Goal: Task Accomplishment & Management: Complete application form

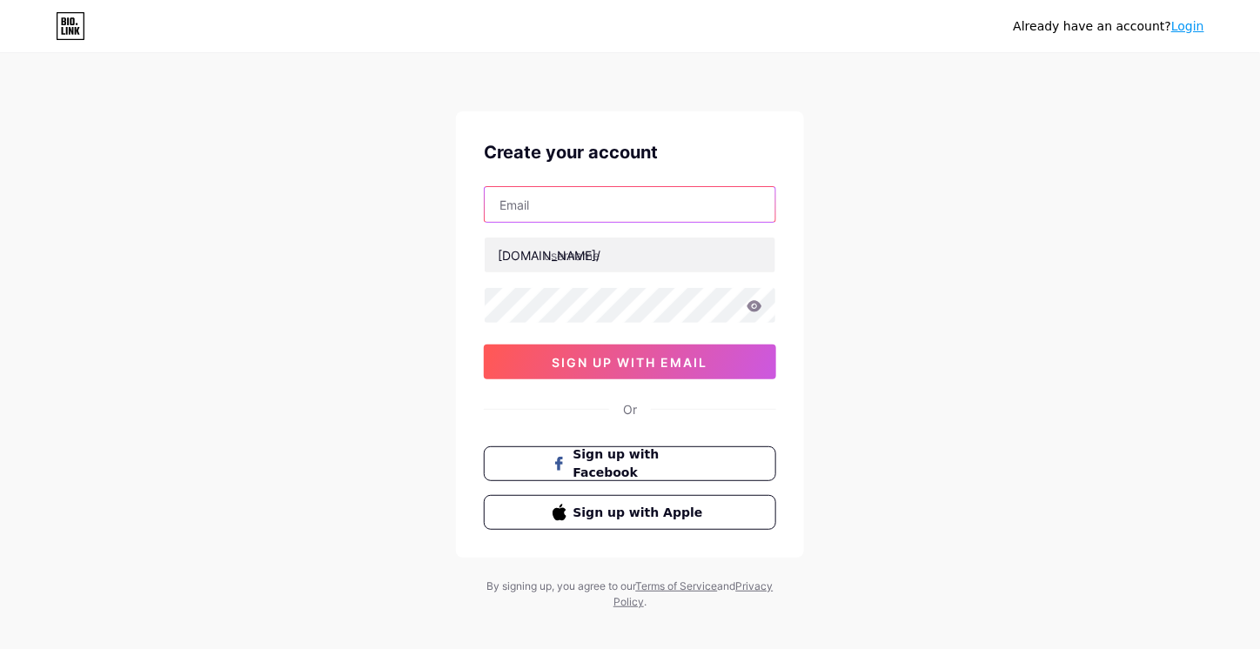
click at [596, 210] on input "text" at bounding box center [630, 204] width 291 height 35
type input "[EMAIL_ADDRESS][DOMAIN_NAME]"
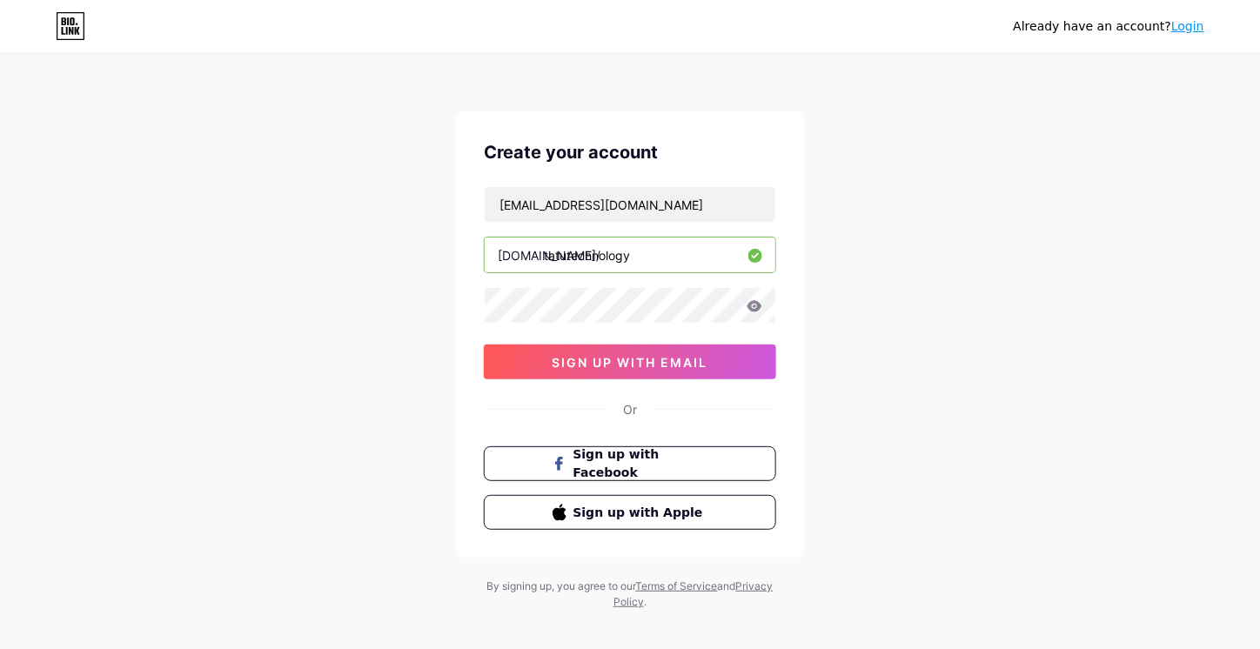
type input "tatutechnology"
click at [638, 362] on span "sign up with email" at bounding box center [630, 362] width 156 height 15
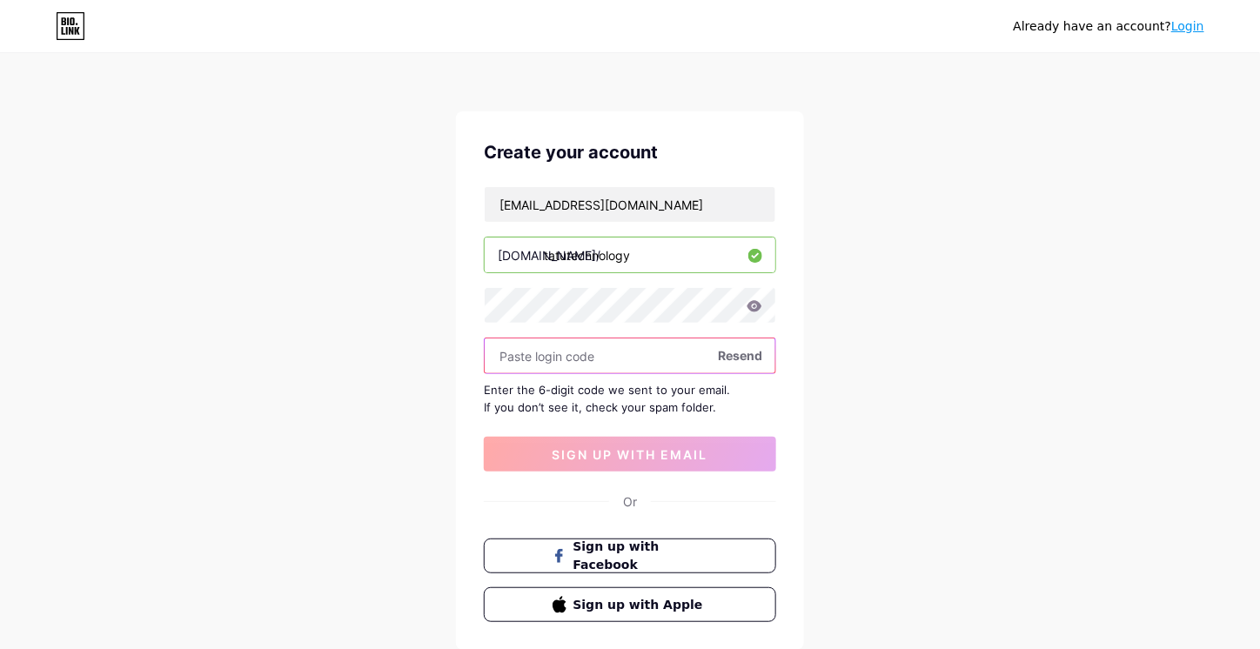
click at [581, 358] on input "text" at bounding box center [630, 355] width 291 height 35
paste input "923806"
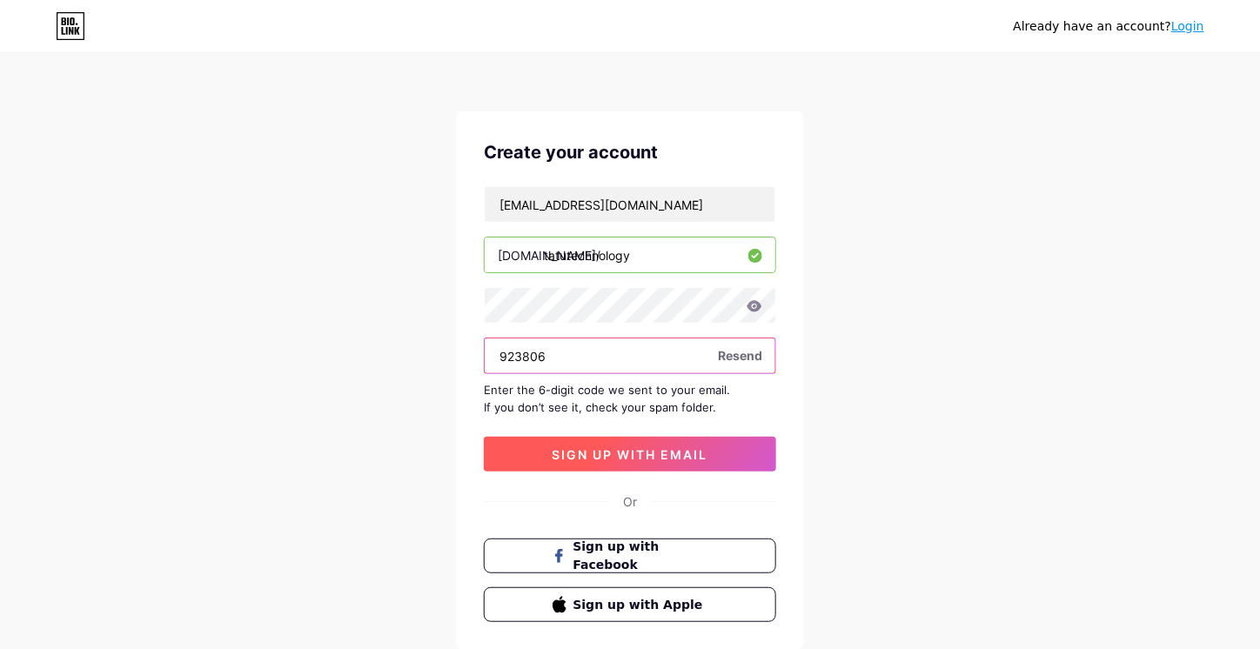
type input "923806"
click at [634, 452] on span "sign up with email" at bounding box center [630, 454] width 156 height 15
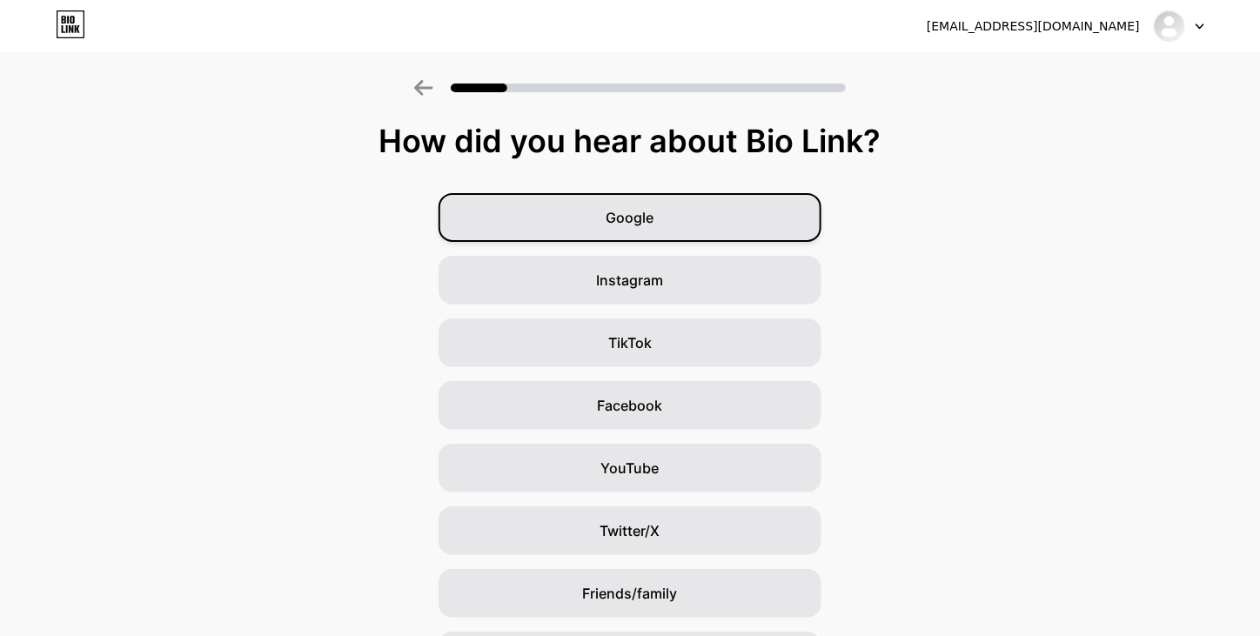
click at [654, 218] on span "Google" at bounding box center [630, 217] width 48 height 21
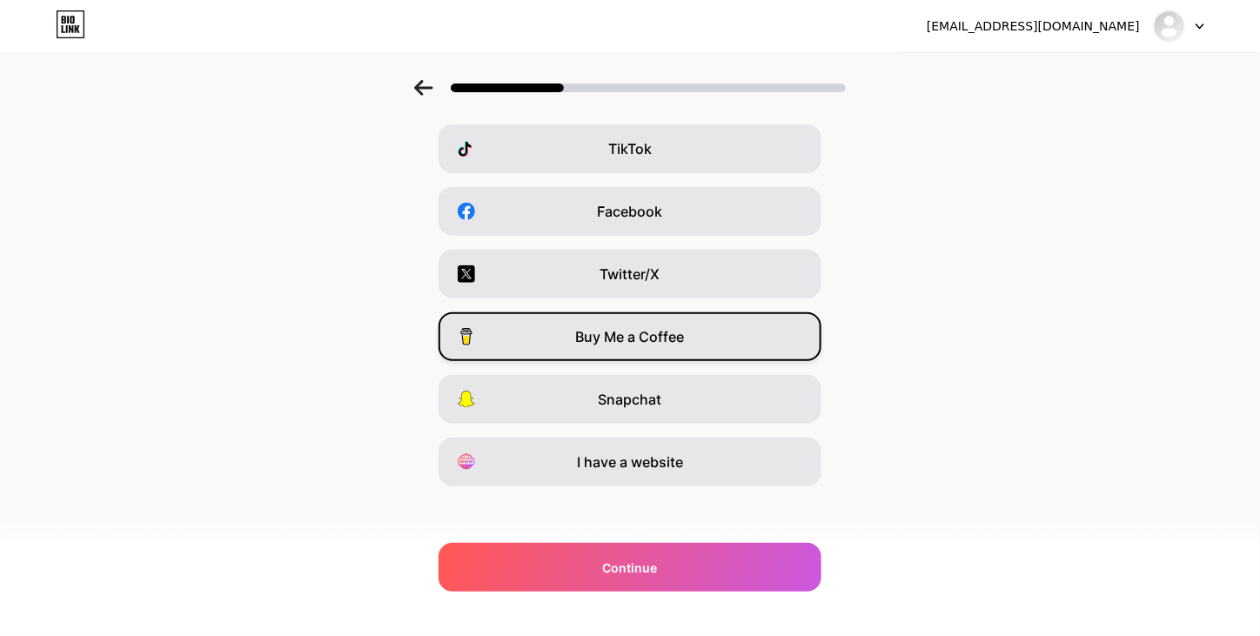
scroll to position [200, 0]
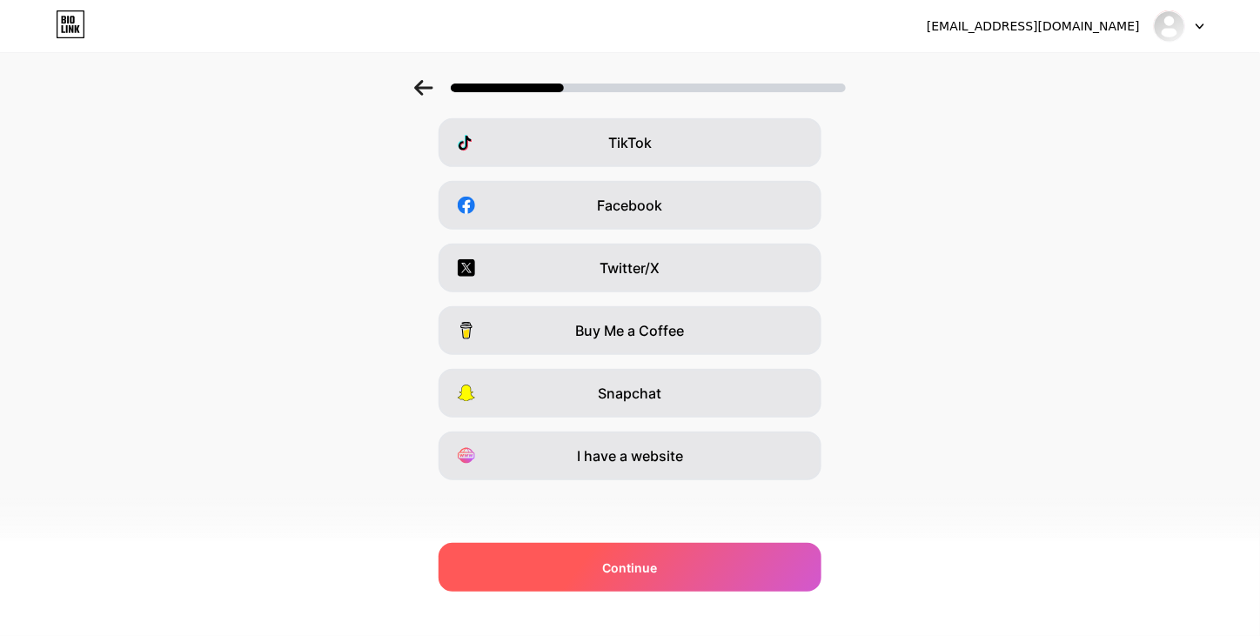
click at [644, 577] on div "Continue" at bounding box center [629, 567] width 383 height 49
click at [656, 575] on span "Continue" at bounding box center [630, 567] width 55 height 18
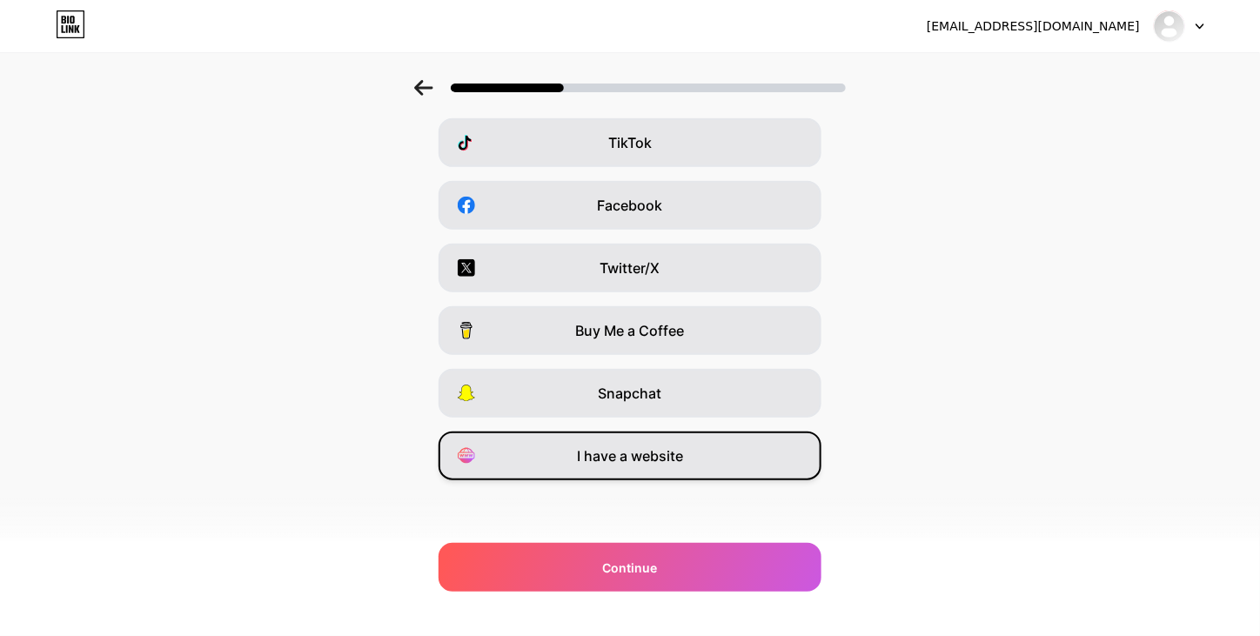
click at [632, 465] on span "I have a website" at bounding box center [630, 455] width 106 height 21
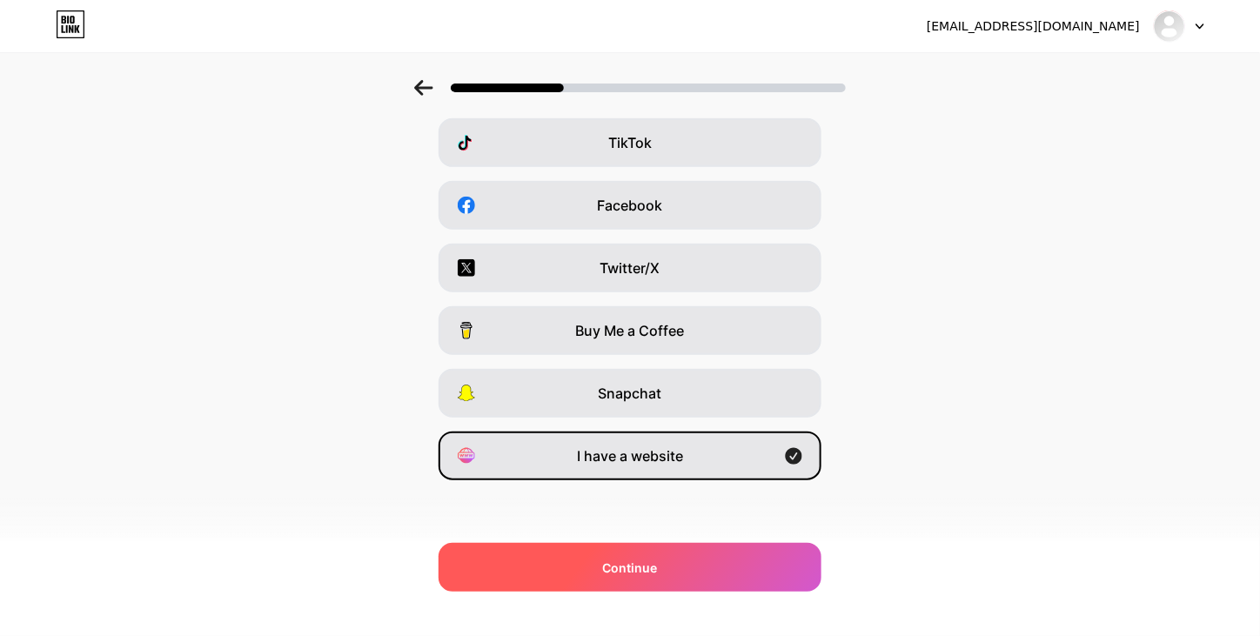
click at [684, 565] on div "Continue" at bounding box center [629, 567] width 383 height 49
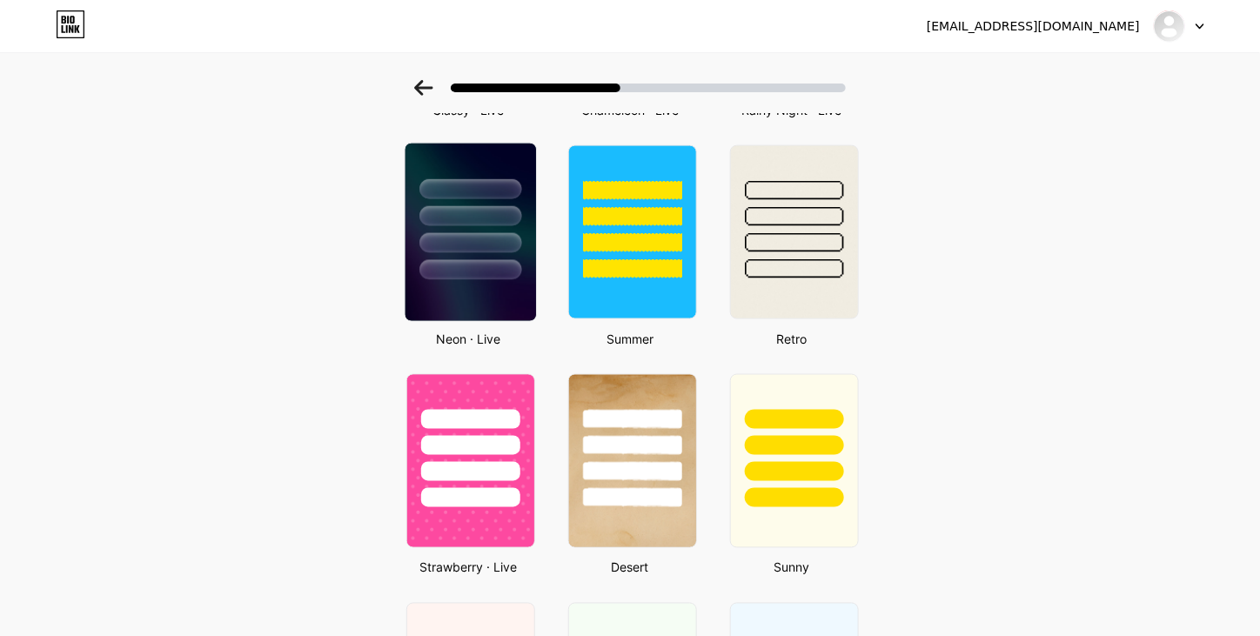
scroll to position [736, 0]
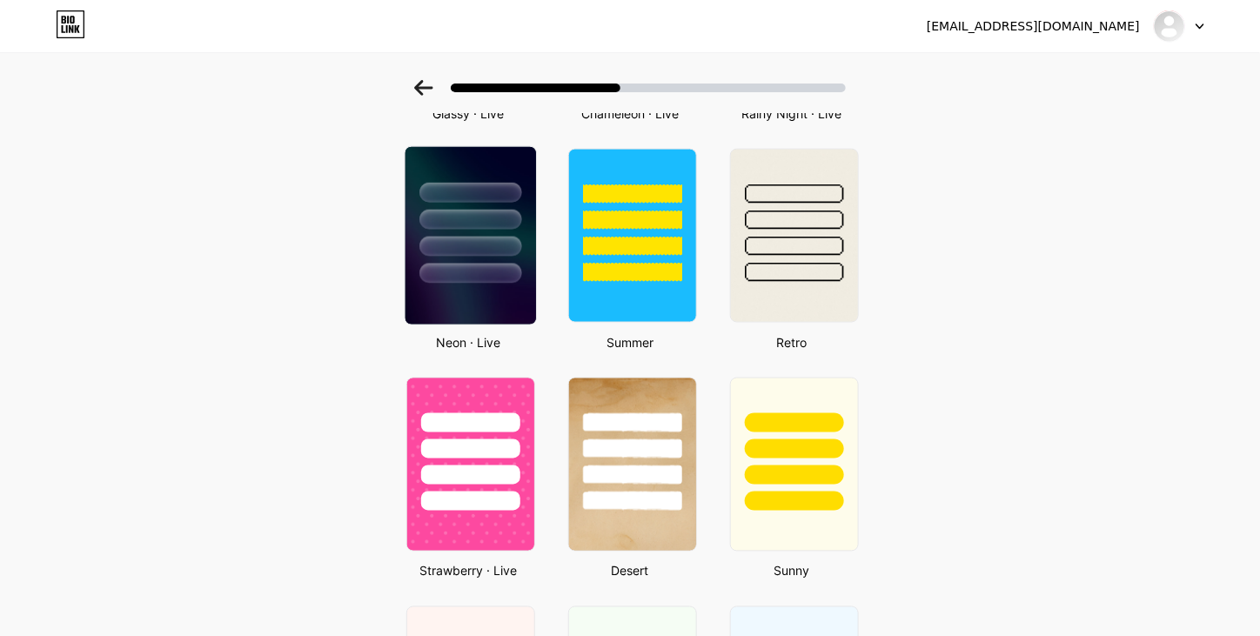
click at [491, 258] on div at bounding box center [470, 215] width 130 height 137
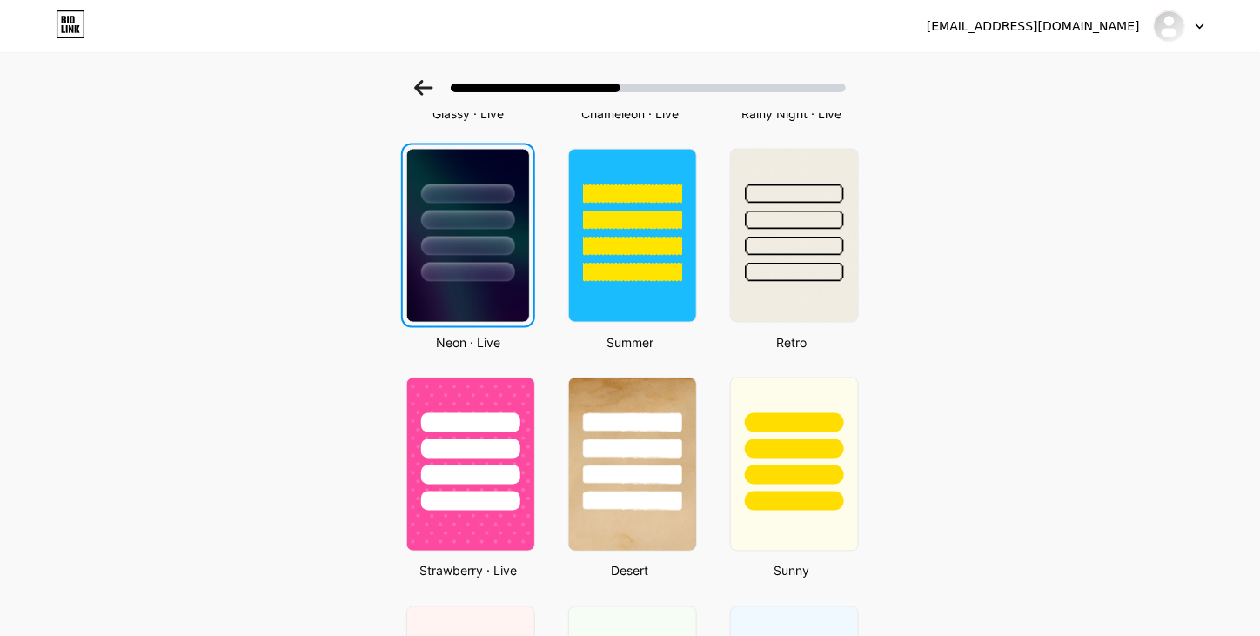
scroll to position [0, 0]
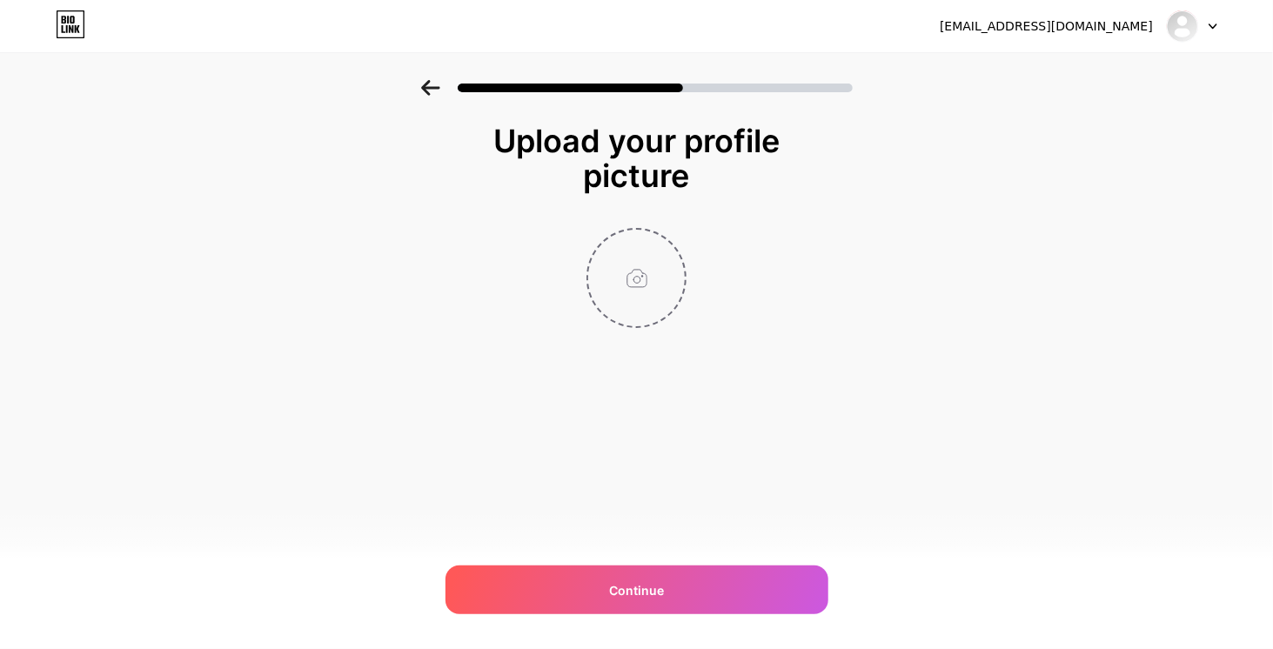
click at [651, 292] on input "file" at bounding box center [636, 278] width 97 height 97
click at [607, 295] on input "file" at bounding box center [636, 278] width 97 height 97
type input "C:\fakepath\tatutech.png"
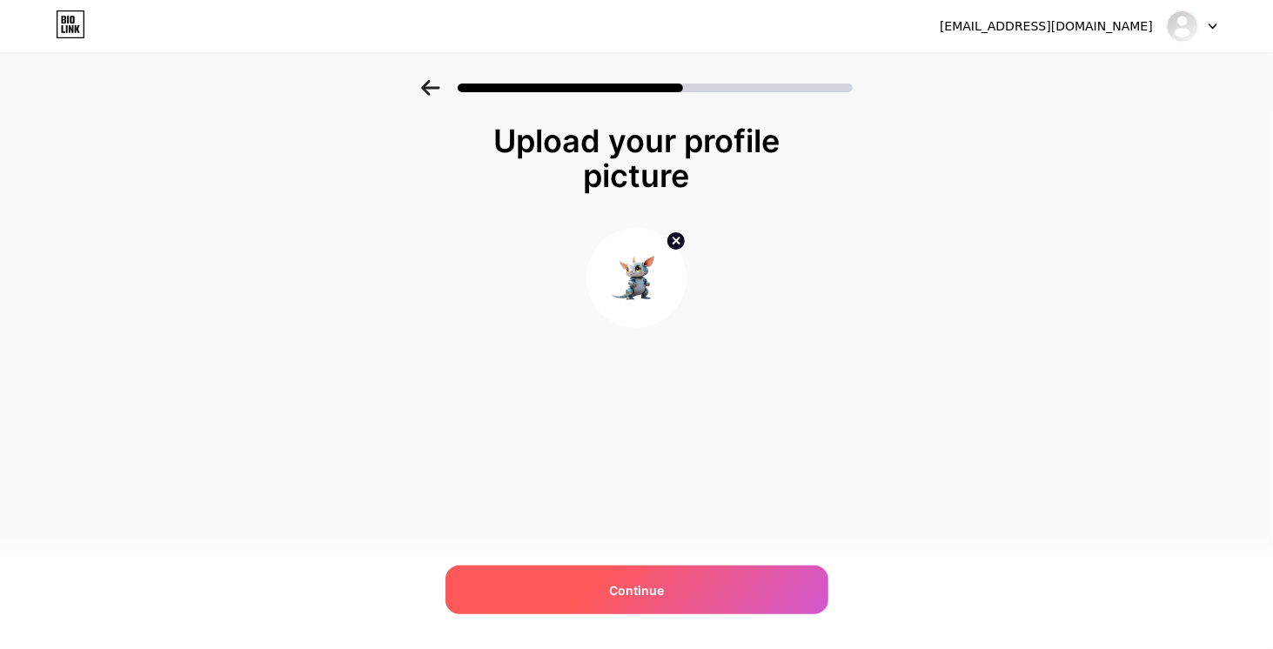
click at [621, 575] on div "Continue" at bounding box center [636, 589] width 383 height 49
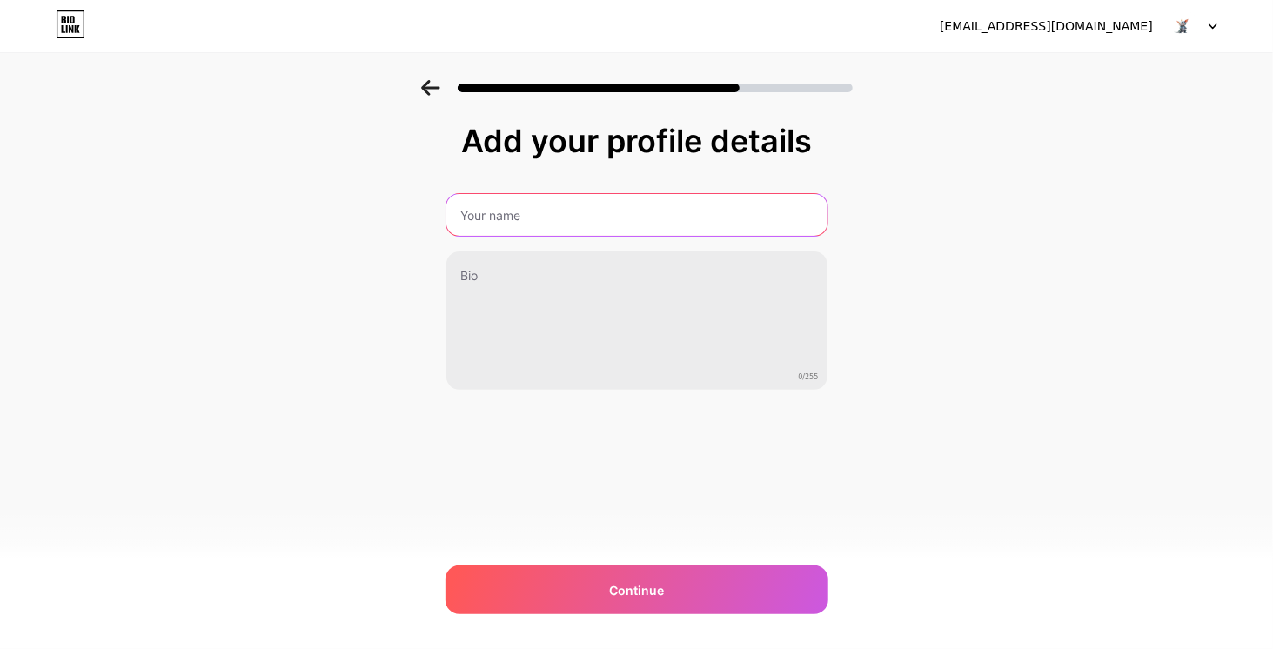
click at [560, 220] on input "text" at bounding box center [636, 215] width 381 height 42
type input "[PERSON_NAME] technology"
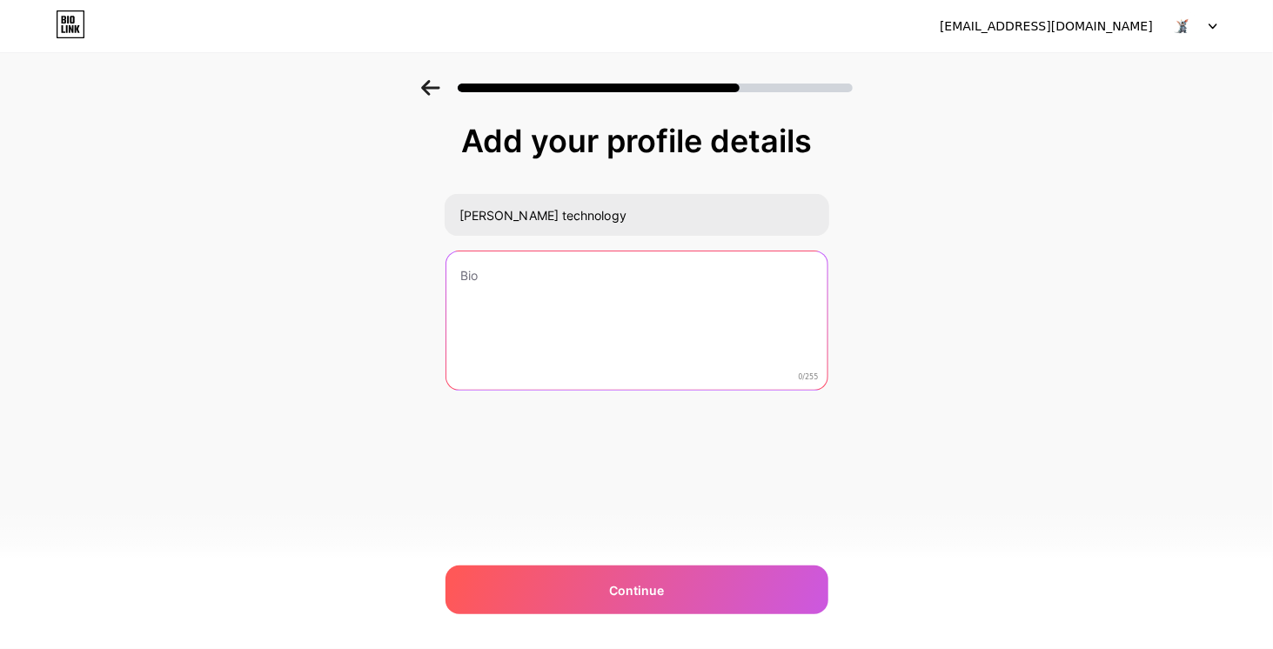
click at [498, 281] on textarea at bounding box center [636, 321] width 381 height 140
paste textarea "[PERSON_NAME] Technology is a Sino-Brazilian company dedicated to connecting th…"
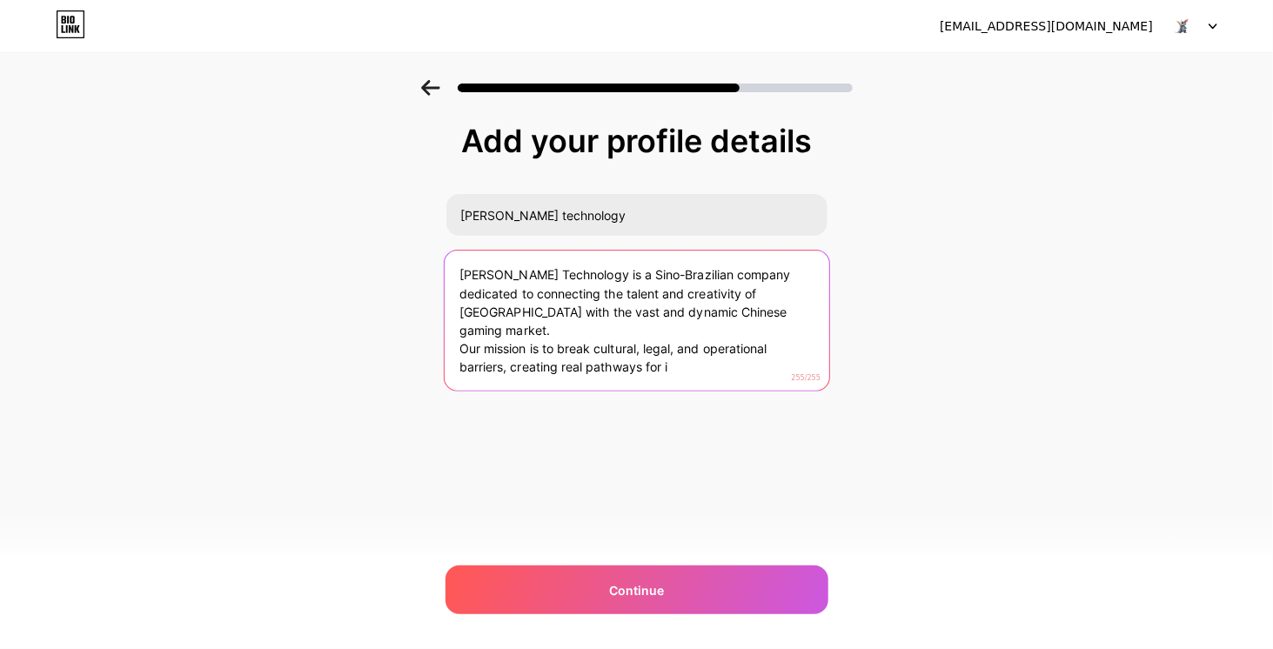
drag, startPoint x: 687, startPoint y: 349, endPoint x: 435, endPoint y: 324, distance: 253.5
click at [435, 324] on div "Add your profile details [PERSON_NAME] technology [PERSON_NAME] Technology is a…" at bounding box center [636, 279] width 1273 height 398
paste textarea "At [GEOGRAPHIC_DATA], we don’t just localize games. We localize dreams."
click at [736, 313] on textarea "[PERSON_NAME] Technology is a Sino-Brazilian company dedicated to connecting th…" at bounding box center [636, 322] width 384 height 142
type textarea "[PERSON_NAME] Technology is a Sino-Brazilian company dedicated to connecting th…"
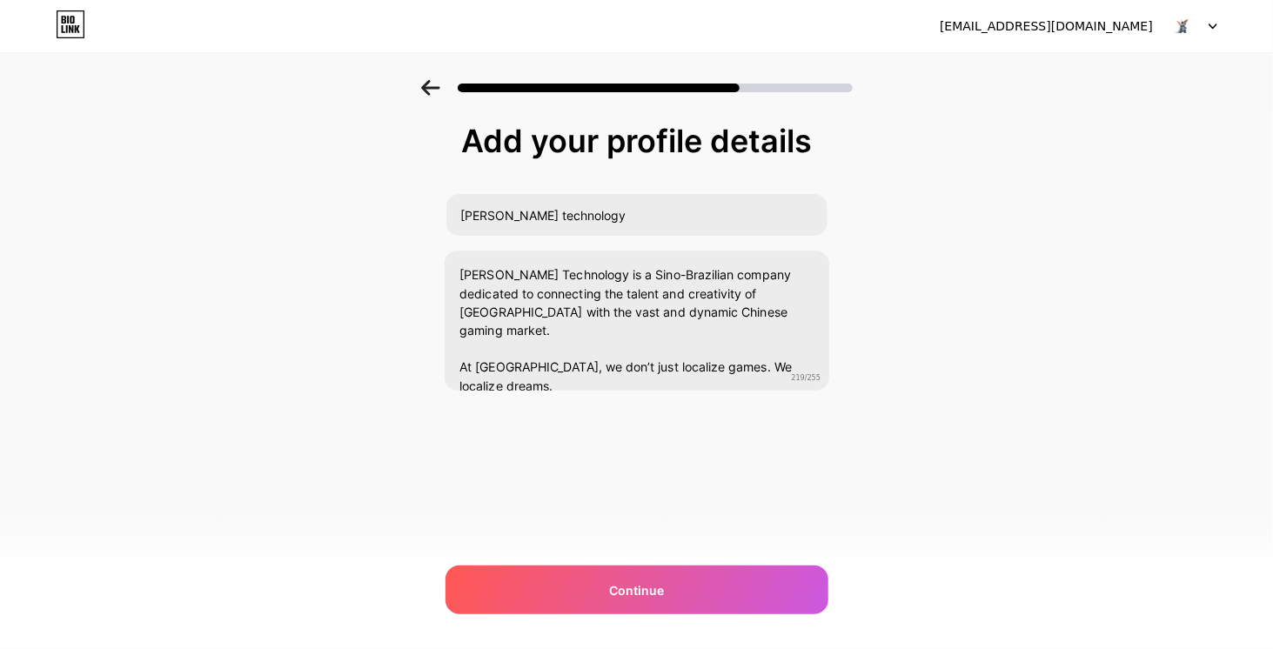
click at [808, 431] on div "Add your profile details [PERSON_NAME] technology [PERSON_NAME] Technology is a…" at bounding box center [636, 301] width 383 height 354
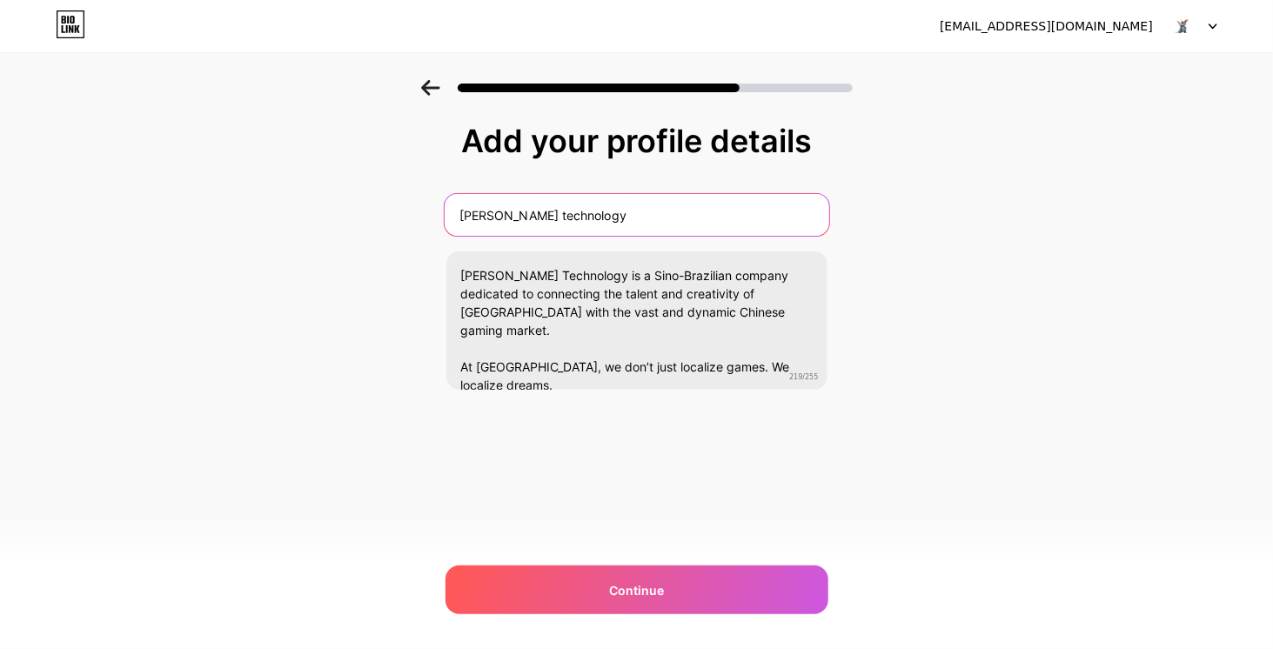
click at [489, 216] on input "[PERSON_NAME] technology" at bounding box center [636, 215] width 384 height 42
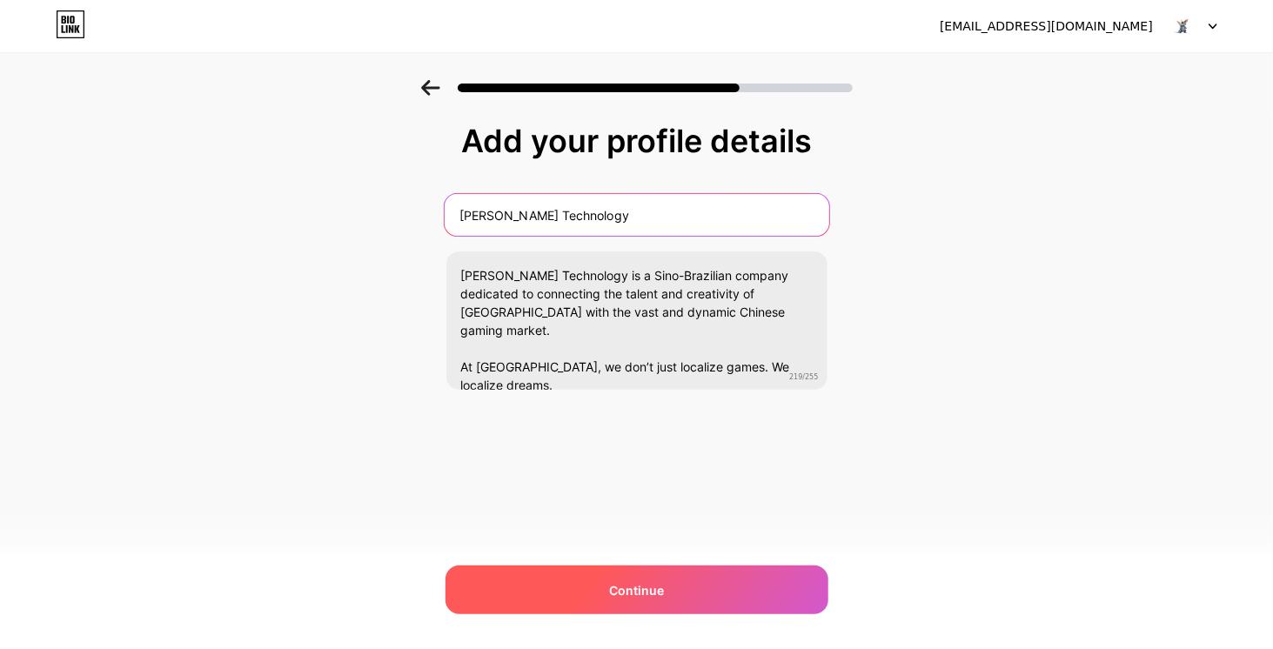
type input "[PERSON_NAME] Technology"
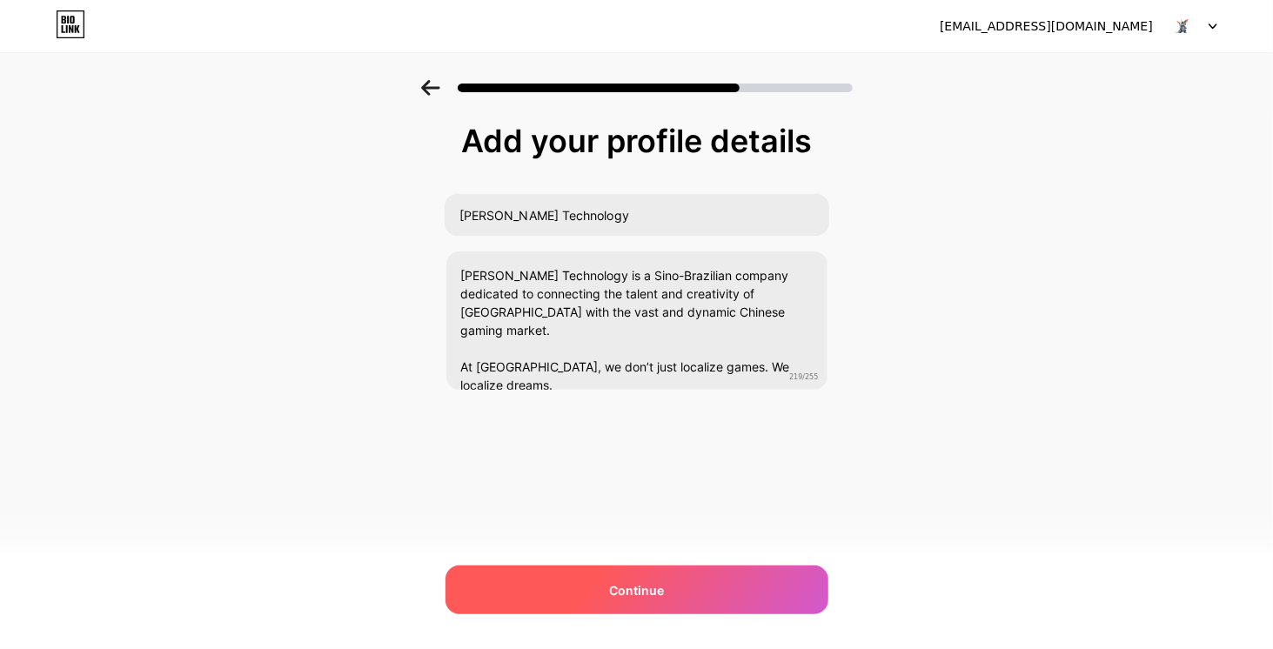
click at [677, 591] on div "Continue" at bounding box center [636, 589] width 383 height 49
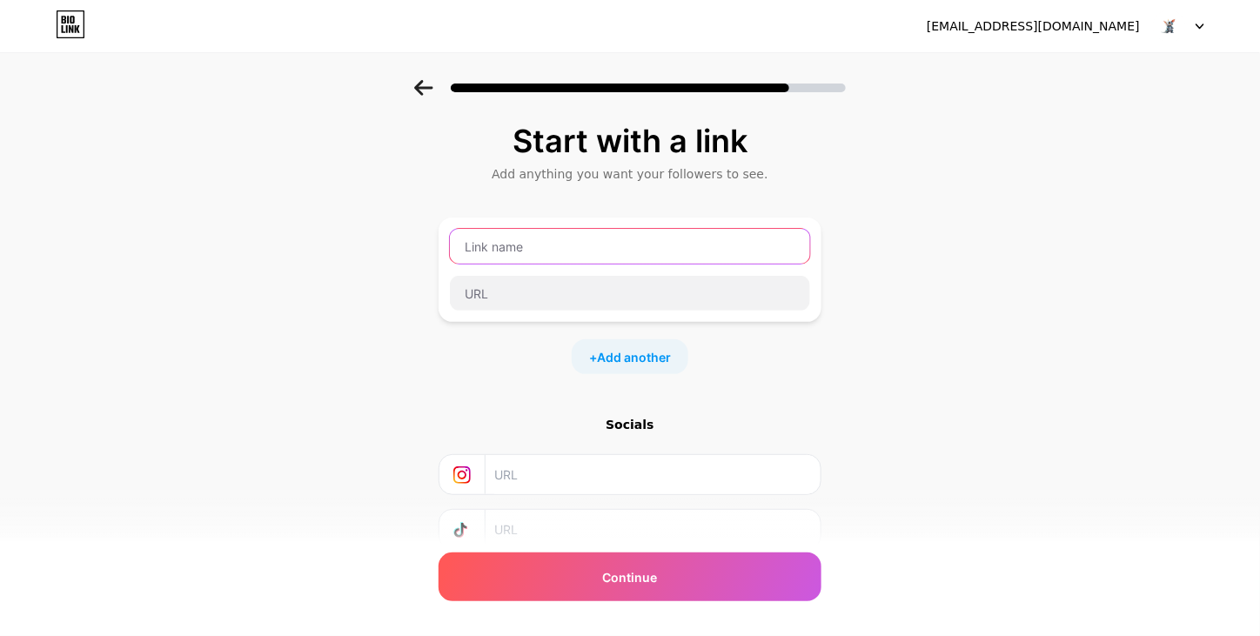
click at [592, 243] on input "text" at bounding box center [630, 246] width 360 height 35
click at [541, 251] on input "text" at bounding box center [630, 246] width 360 height 35
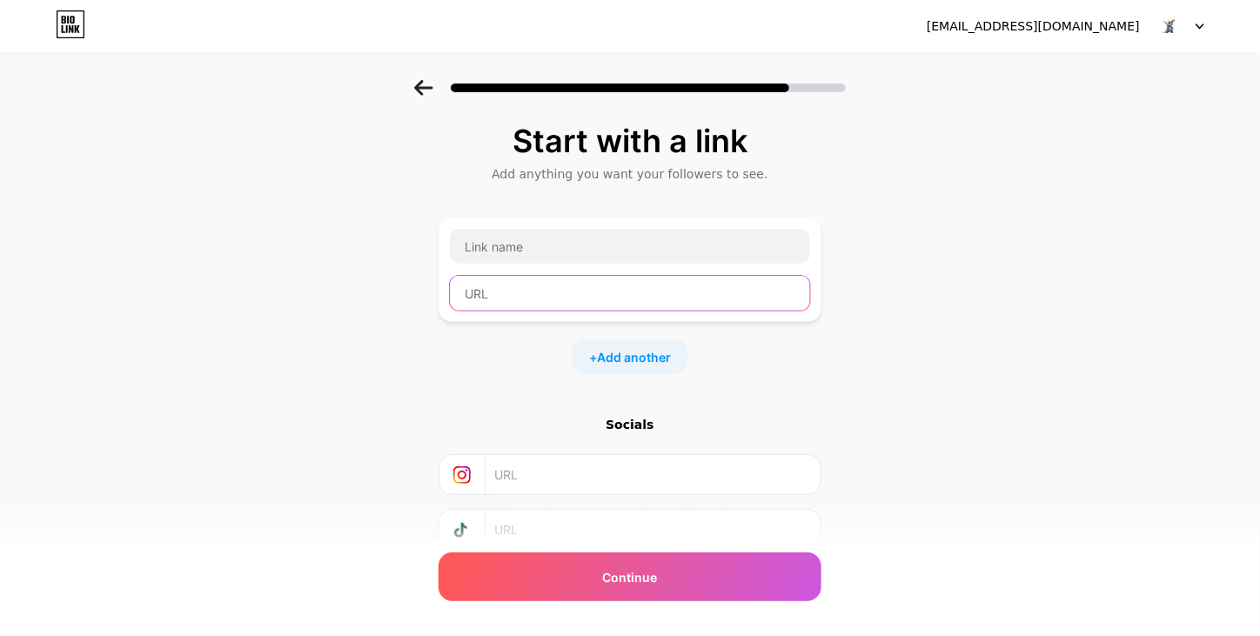
click at [517, 300] on input "text" at bounding box center [630, 293] width 360 height 35
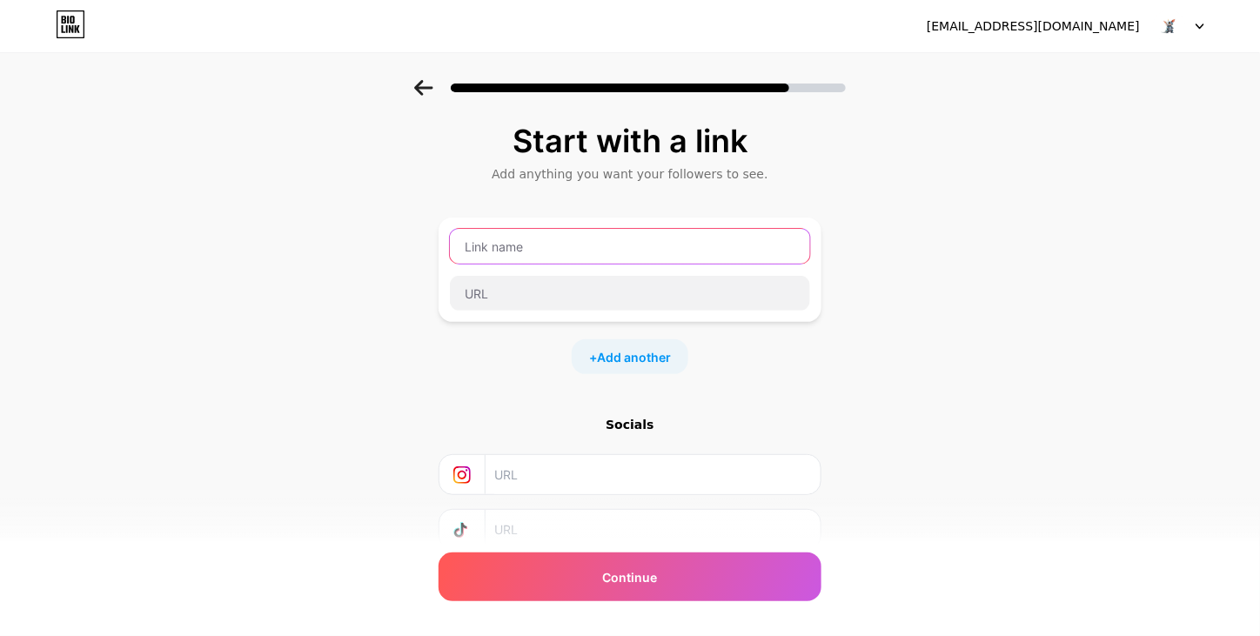
click at [504, 251] on input "text" at bounding box center [630, 246] width 360 height 35
type input "contact us"
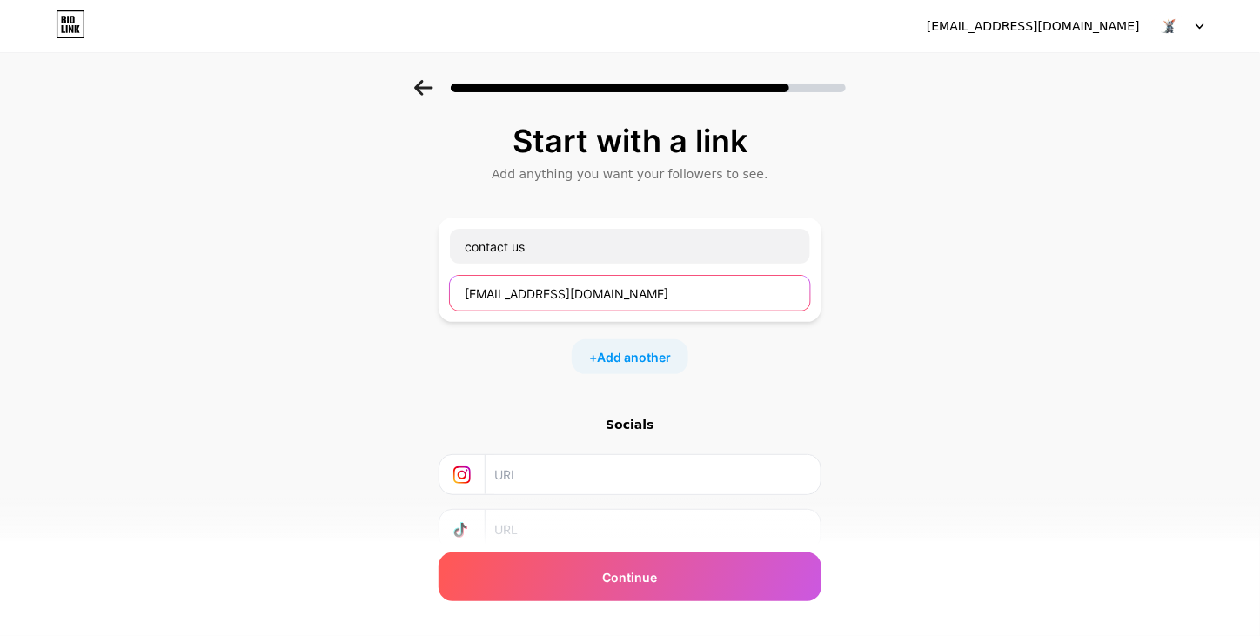
type input "[EMAIL_ADDRESS][DOMAIN_NAME]"
click at [629, 366] on div "+ Add another" at bounding box center [629, 356] width 117 height 35
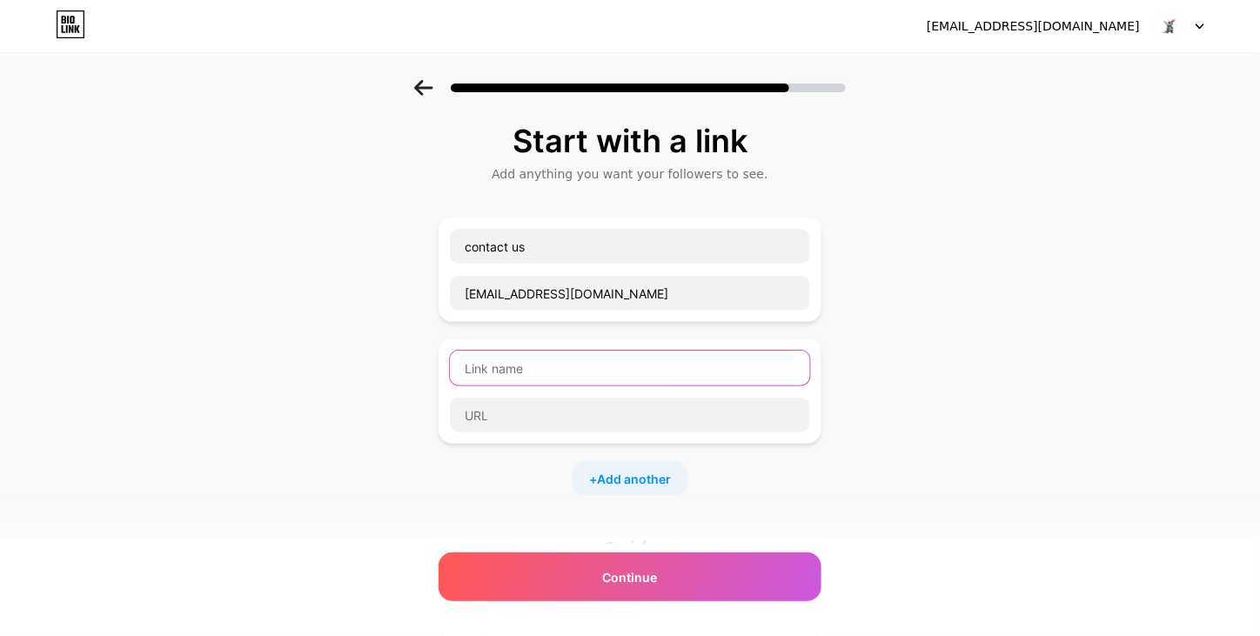
click at [574, 368] on input "text" at bounding box center [630, 368] width 360 height 35
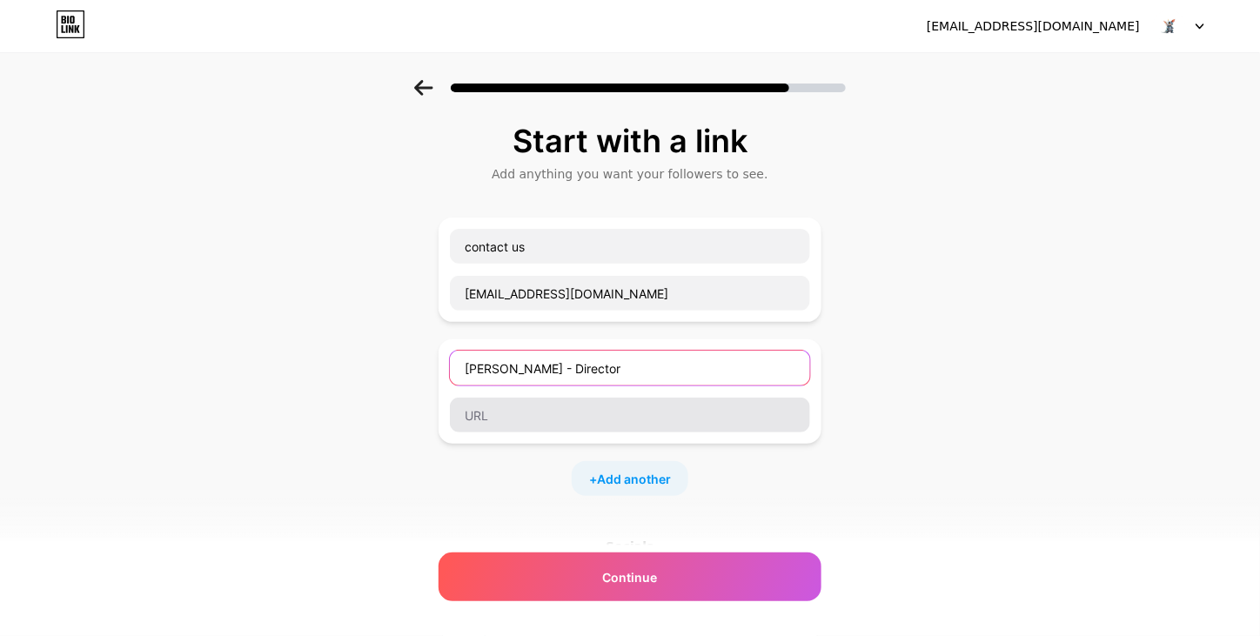
type input "[PERSON_NAME] - Director"
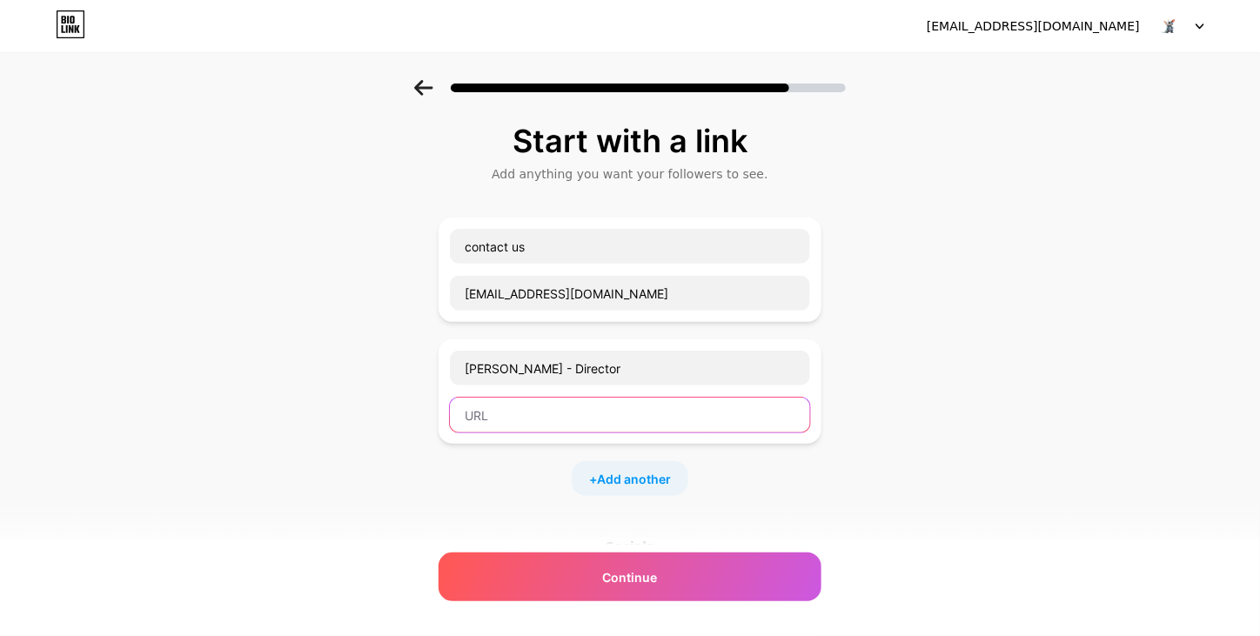
click at [593, 416] on input "text" at bounding box center [630, 415] width 360 height 35
type input "+86 XXXXXXXX"
click at [633, 474] on span "Add another" at bounding box center [634, 479] width 74 height 18
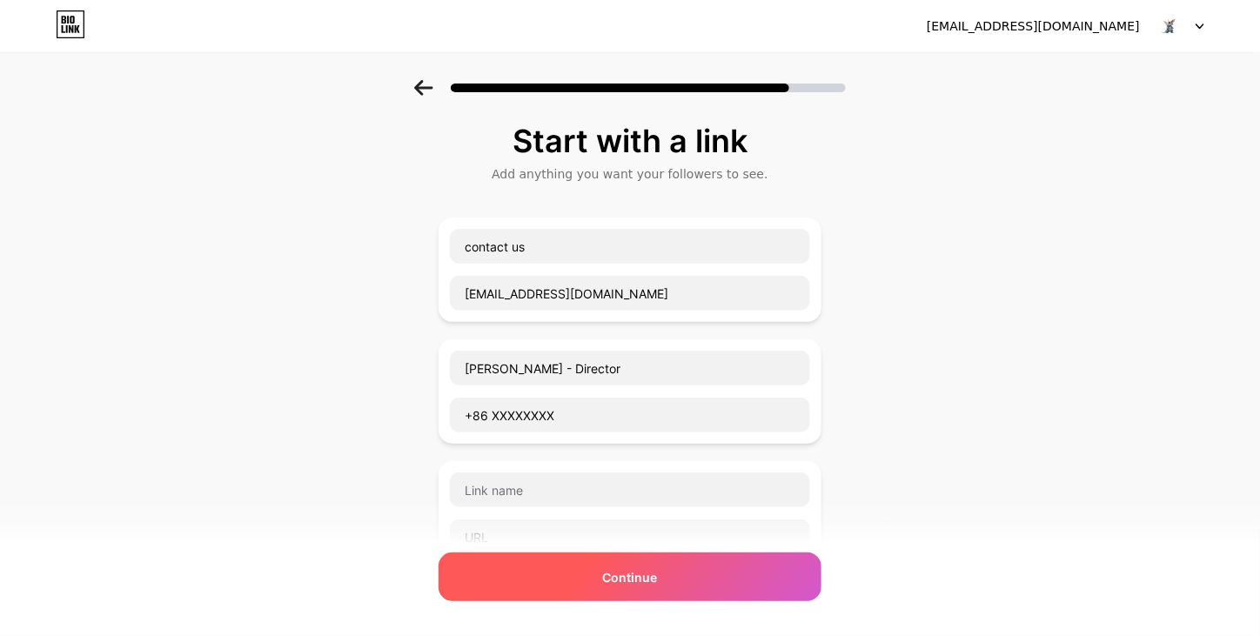
click at [643, 592] on div "Continue" at bounding box center [629, 576] width 383 height 49
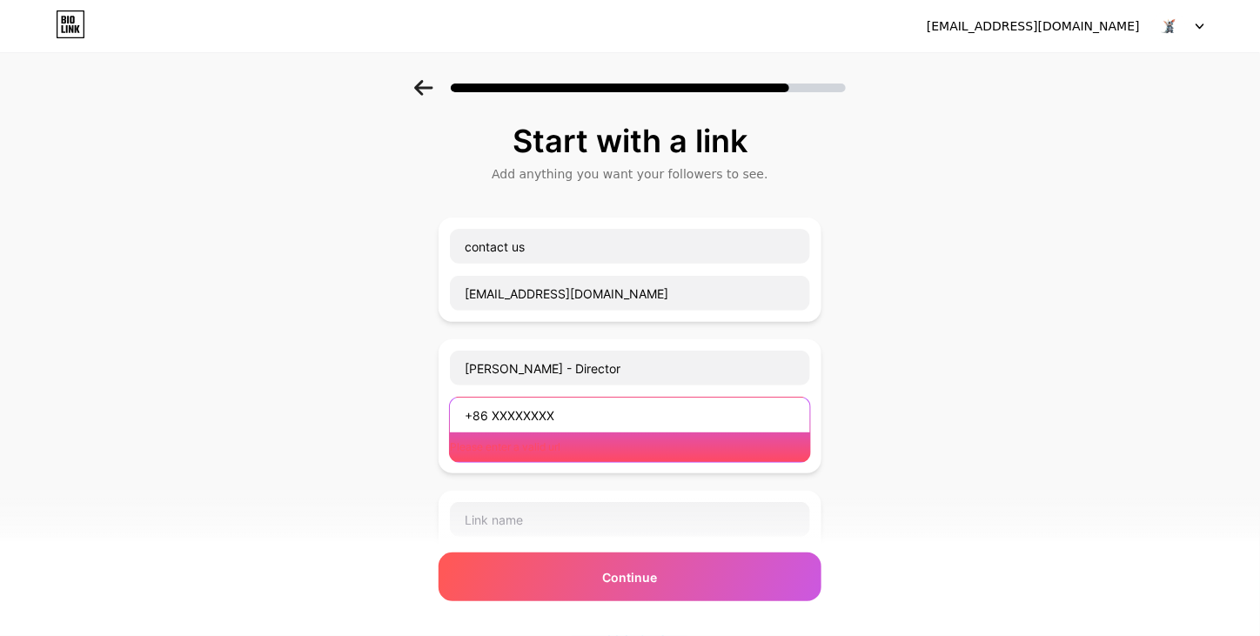
click at [607, 414] on input "+86 XXXXXXXX" at bounding box center [630, 415] width 360 height 35
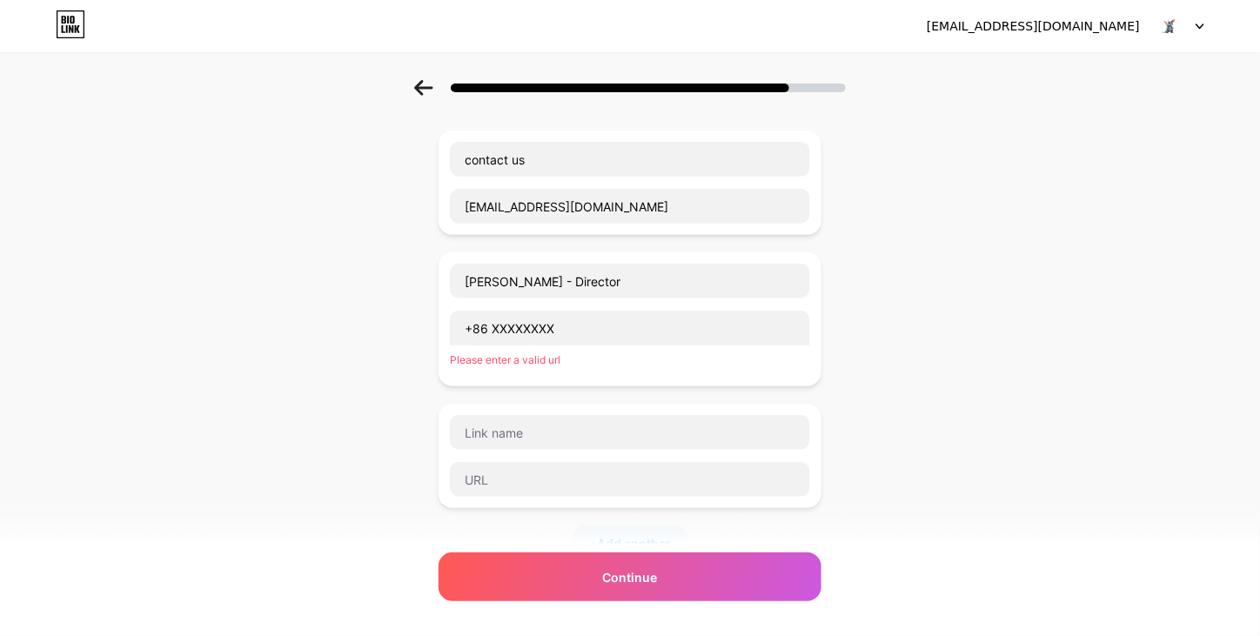
click at [878, 403] on div "Start with a link Add anything you want your followers to see. contact us [EMAI…" at bounding box center [630, 435] width 1260 height 885
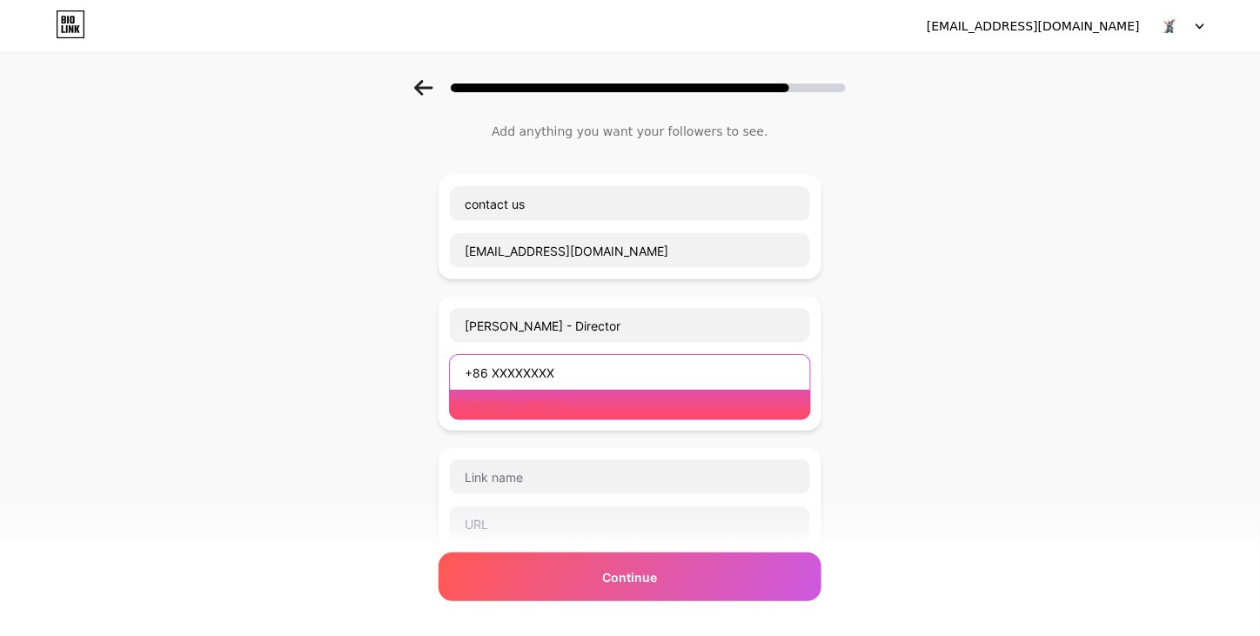
drag, startPoint x: 658, startPoint y: 365, endPoint x: 313, endPoint y: 359, distance: 344.5
click at [321, 359] on div "Start with a link Add anything you want your followers to see. contact us [EMAI…" at bounding box center [630, 479] width 1260 height 885
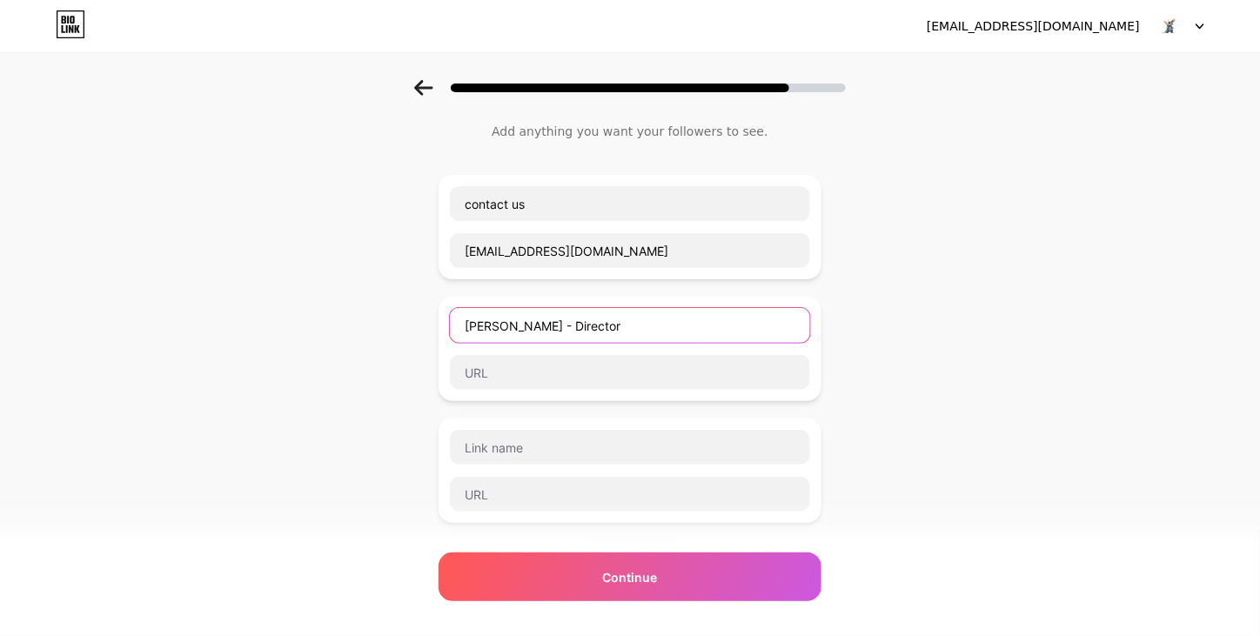
drag, startPoint x: 621, startPoint y: 324, endPoint x: 324, endPoint y: 324, distance: 297.5
click at [280, 324] on div "Start with a link Add anything you want your followers to see. contact us [EMAI…" at bounding box center [630, 464] width 1260 height 855
click at [932, 349] on div "Start with a link Add anything you want your followers to see. contact us [EMAI…" at bounding box center [630, 464] width 1260 height 855
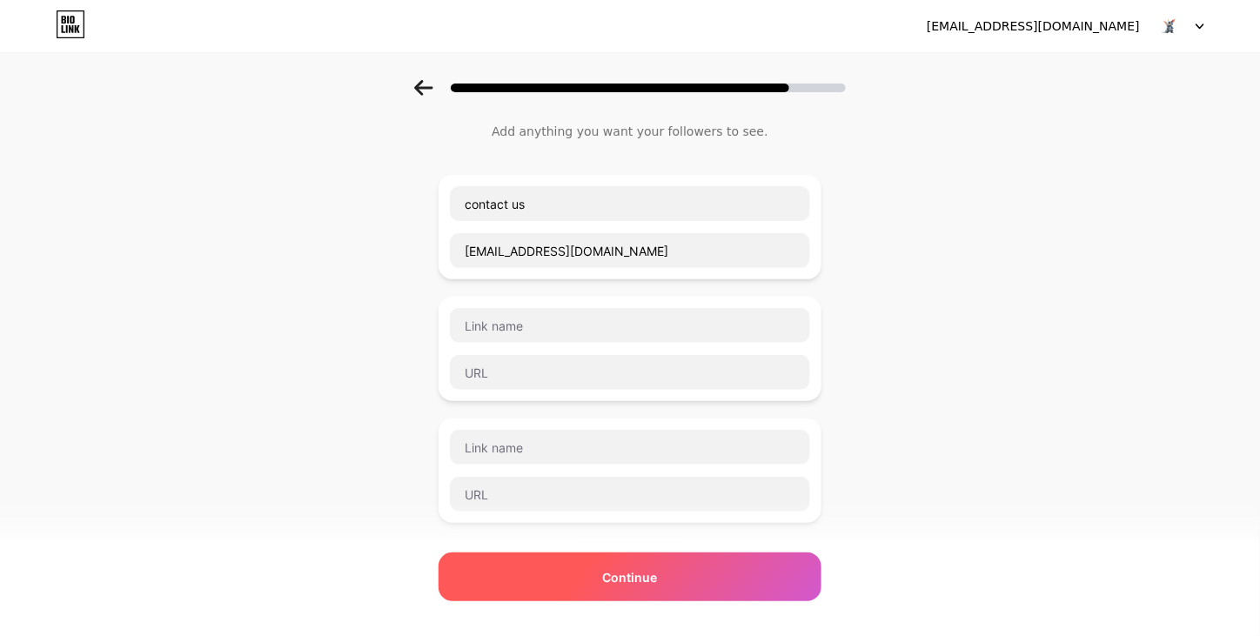
click at [635, 576] on span "Continue" at bounding box center [630, 577] width 55 height 18
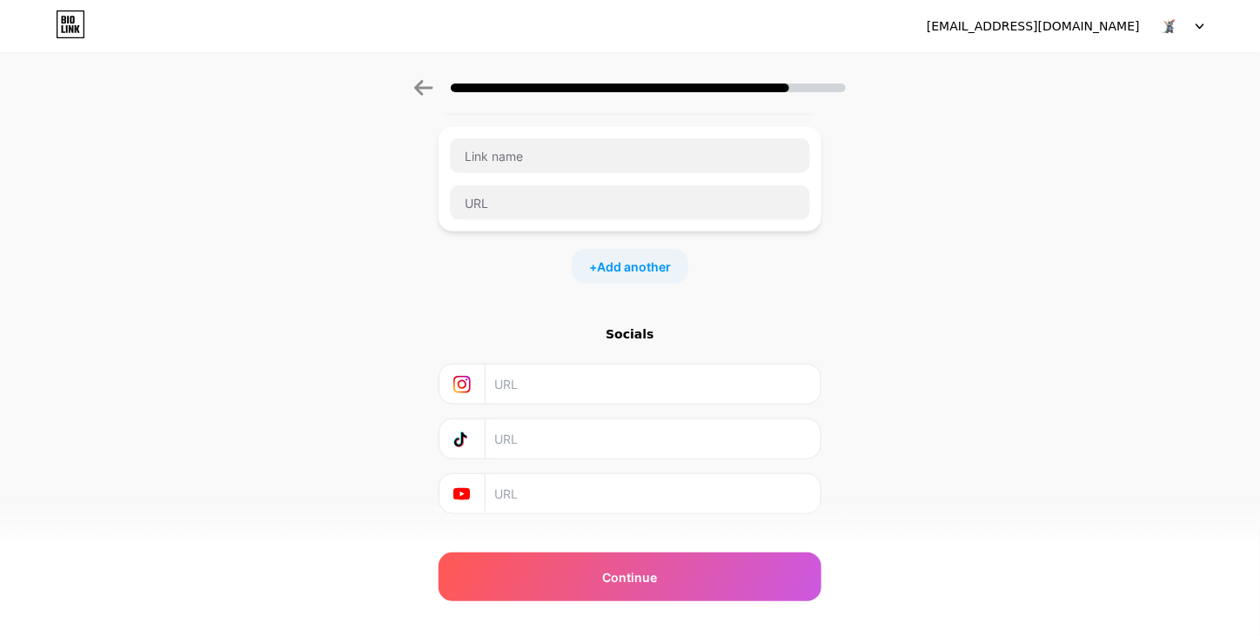
scroll to position [362, 0]
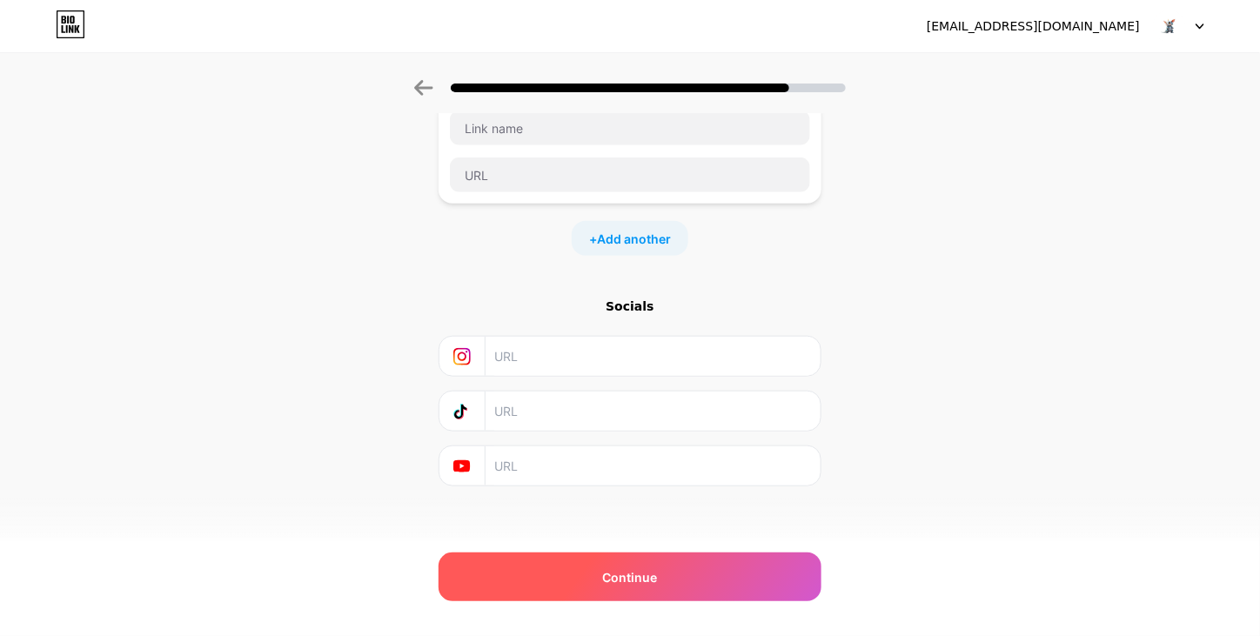
click at [630, 578] on span "Continue" at bounding box center [630, 577] width 55 height 18
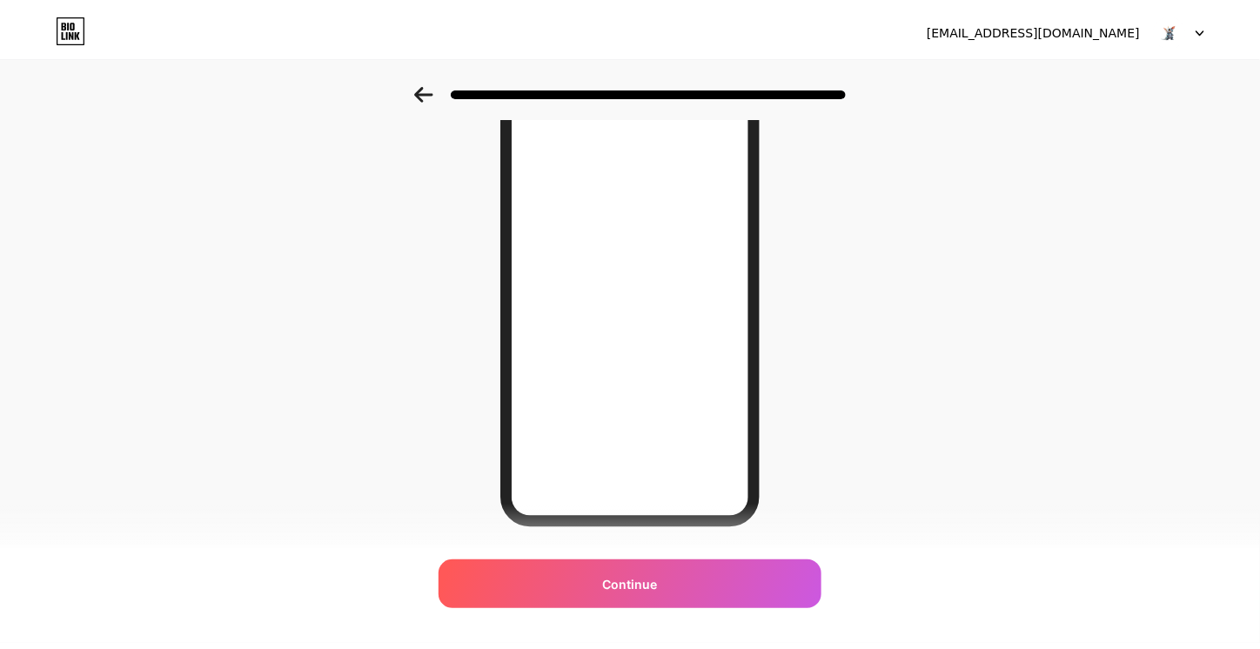
scroll to position [0, 0]
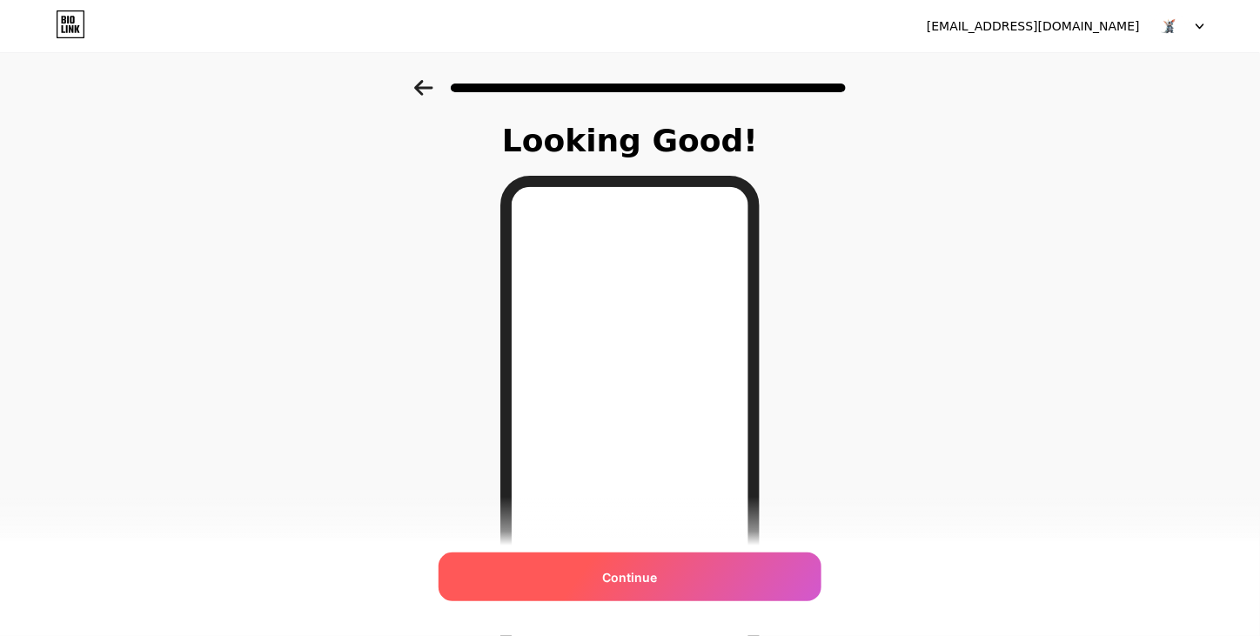
click at [655, 577] on span "Continue" at bounding box center [630, 577] width 55 height 18
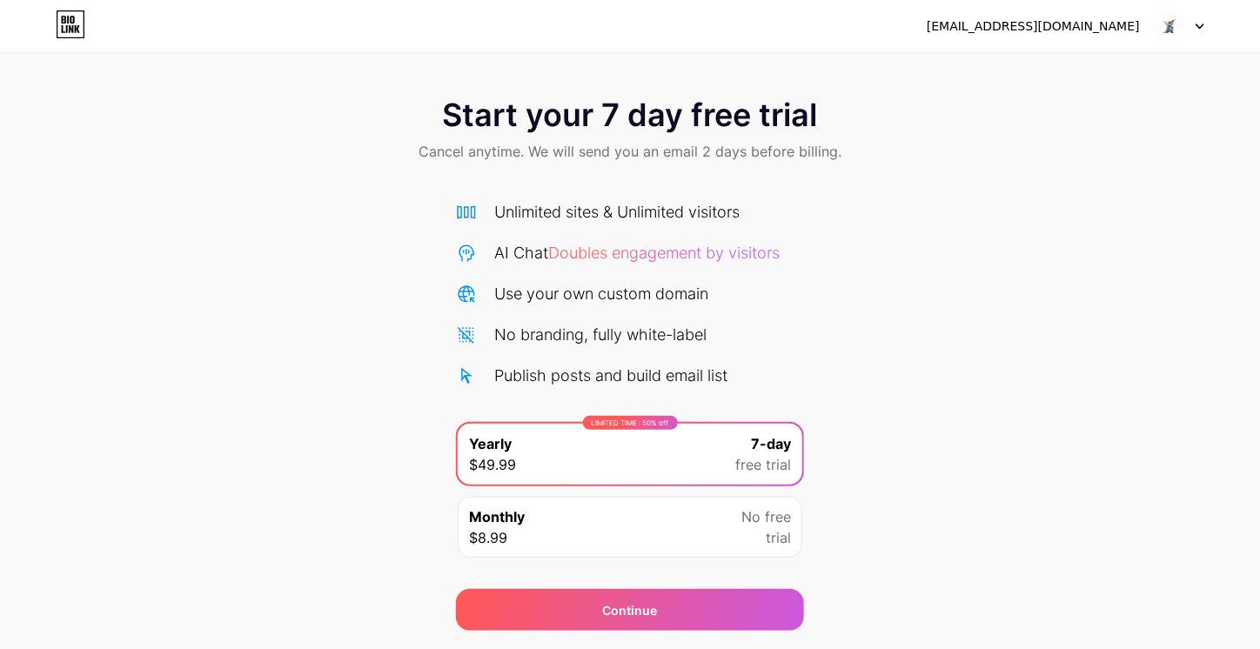
click at [1198, 28] on icon at bounding box center [1199, 26] width 9 height 6
click at [1020, 209] on div "Start your 7 day free trial Cancel anytime. We will send you an email 2 days be…" at bounding box center [630, 355] width 1260 height 551
click at [1037, 23] on div "[EMAIL_ADDRESS][DOMAIN_NAME]" at bounding box center [1032, 26] width 213 height 18
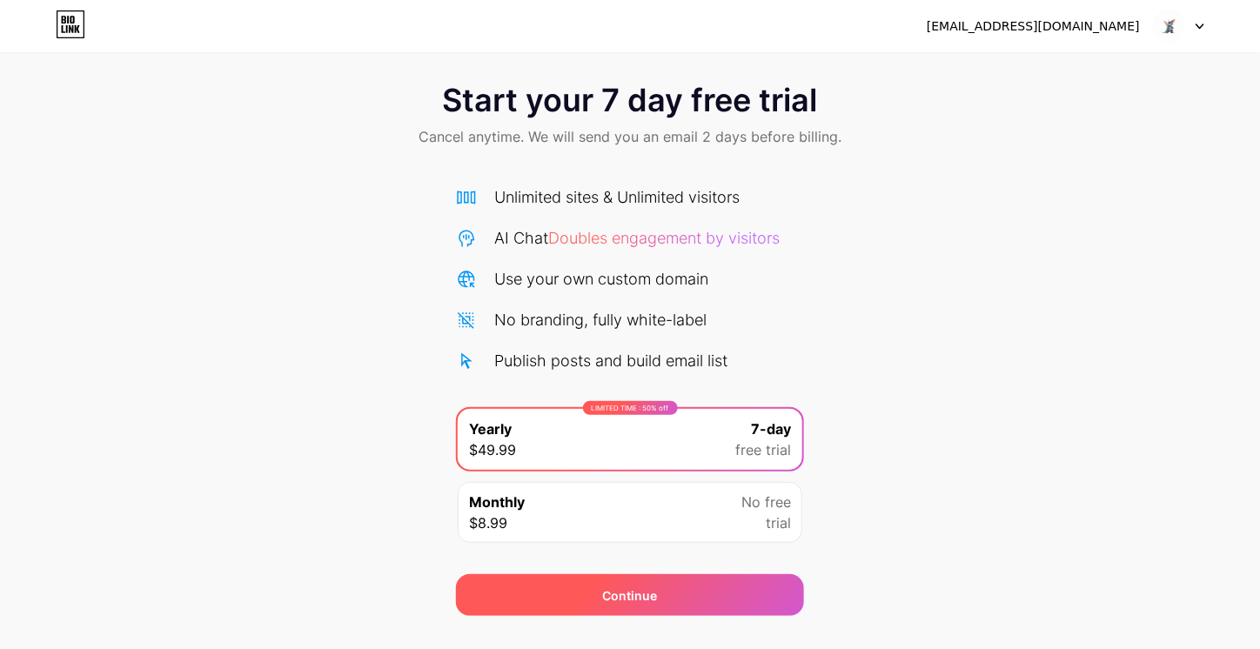
scroll to position [50, 0]
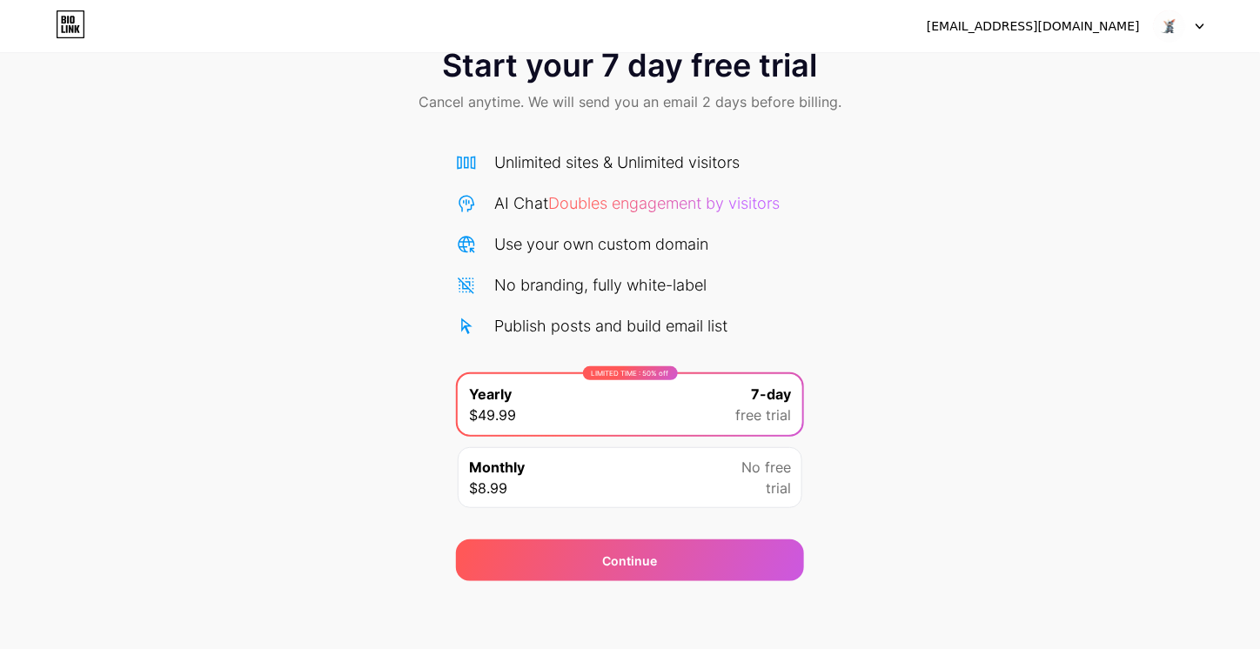
click at [645, 469] on div "Monthly $8.99 No free trial" at bounding box center [630, 477] width 344 height 61
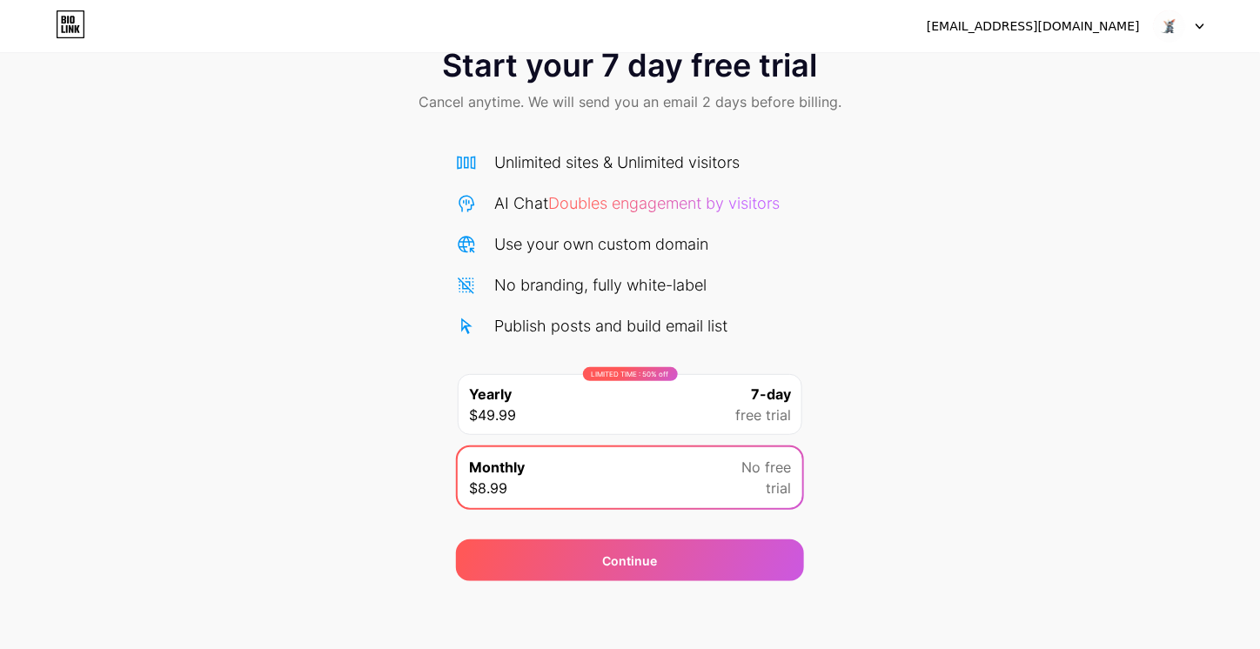
click at [674, 406] on div "LIMITED TIME : 50% off Yearly $49.99 7-day free trial" at bounding box center [630, 404] width 344 height 61
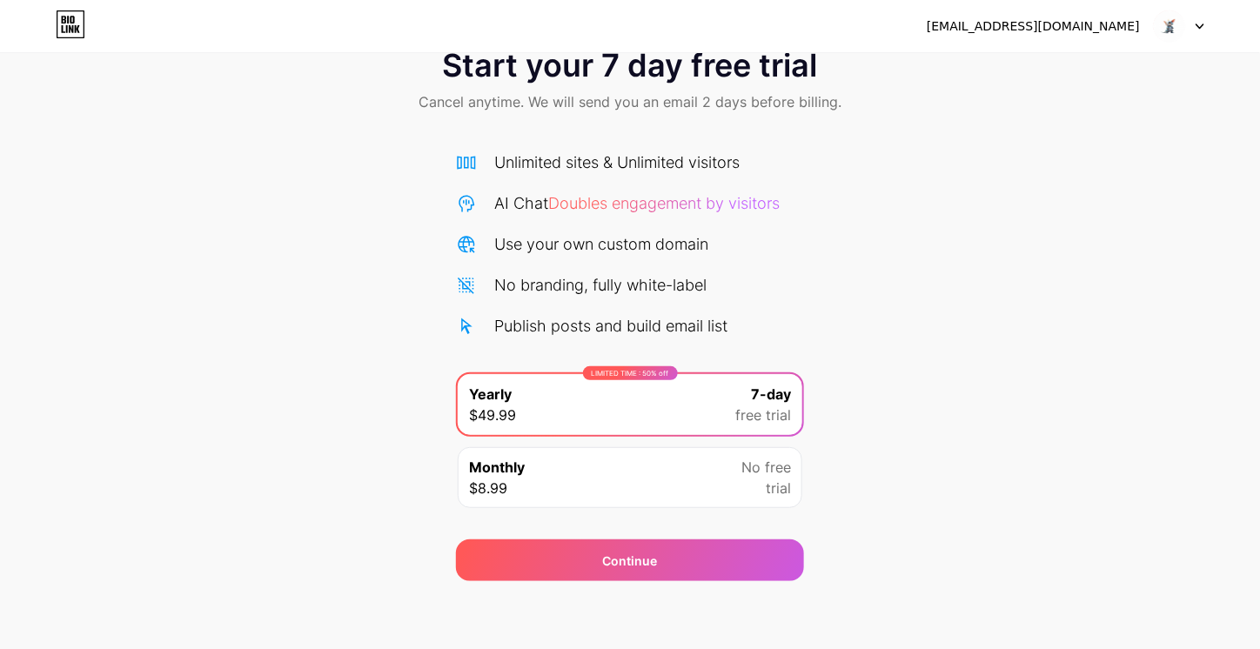
click at [663, 494] on div "Monthly $8.99 No free trial" at bounding box center [630, 477] width 344 height 61
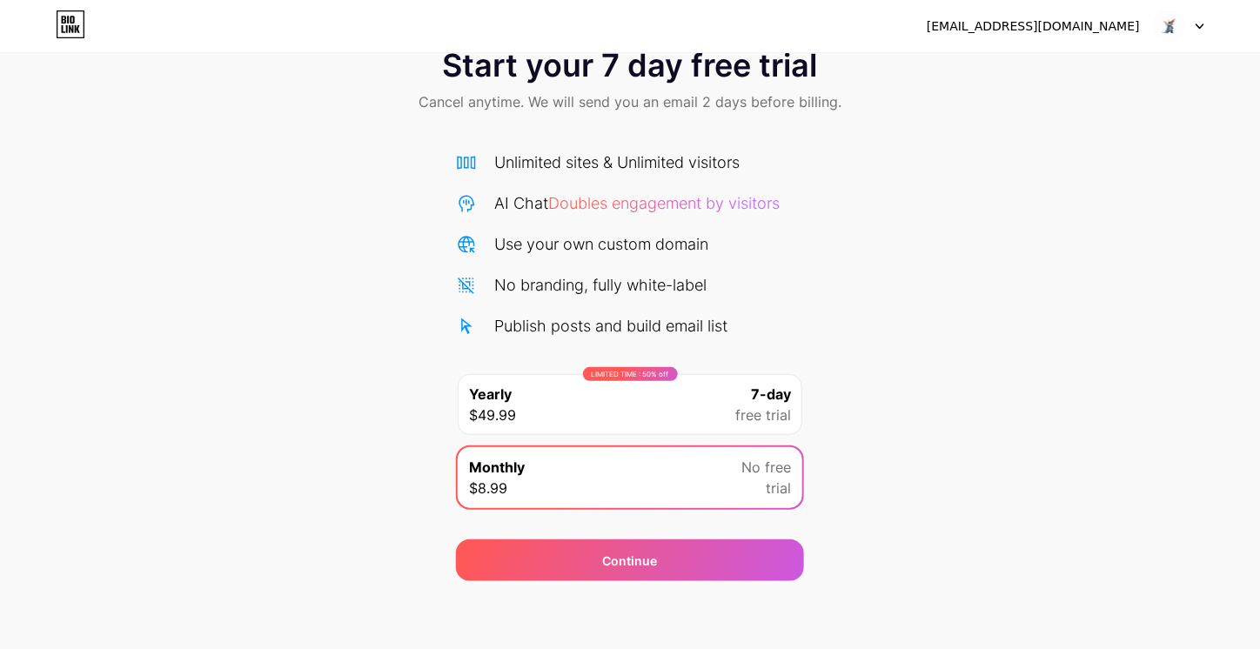
click at [763, 108] on span "Cancel anytime. We will send you an email 2 days before billing." at bounding box center [629, 101] width 423 height 21
drag, startPoint x: 186, startPoint y: 69, endPoint x: 12, endPoint y: 36, distance: 177.1
click at [176, 69] on div "Start your 7 day free trial Cancel anytime. We will send you an email 2 days be…" at bounding box center [630, 81] width 1260 height 103
click at [74, 34] on icon at bounding box center [71, 24] width 30 height 28
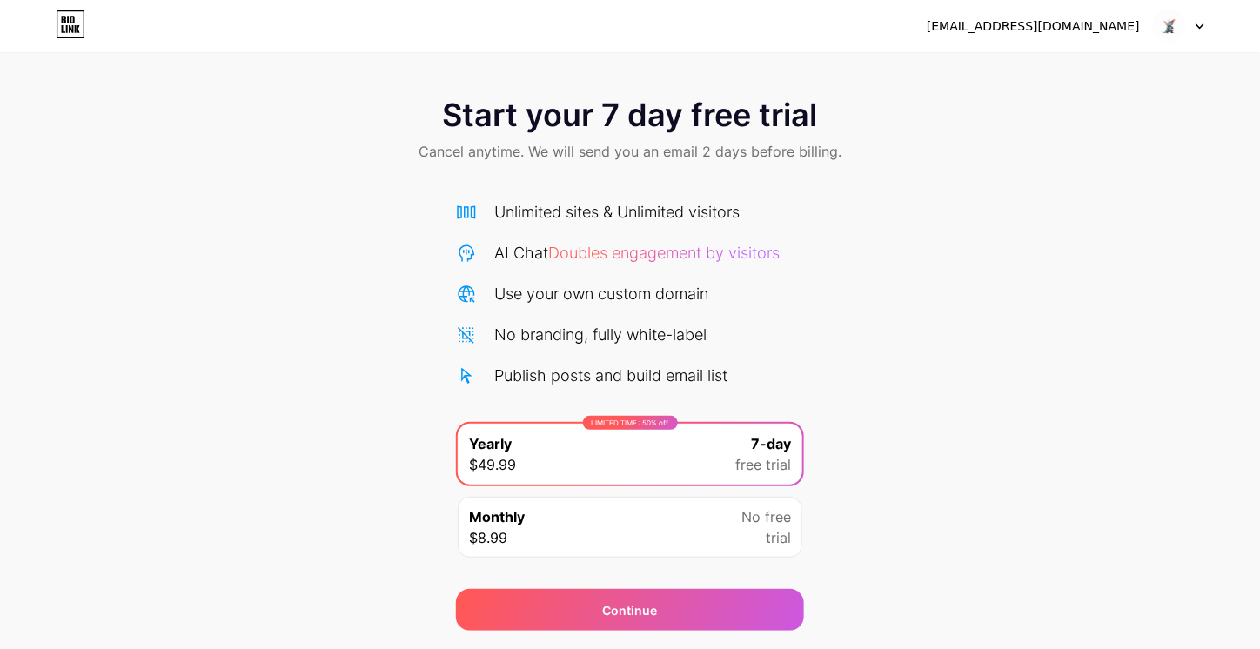
click at [1164, 29] on img at bounding box center [1169, 26] width 33 height 33
click at [1200, 23] on icon at bounding box center [1199, 26] width 9 height 6
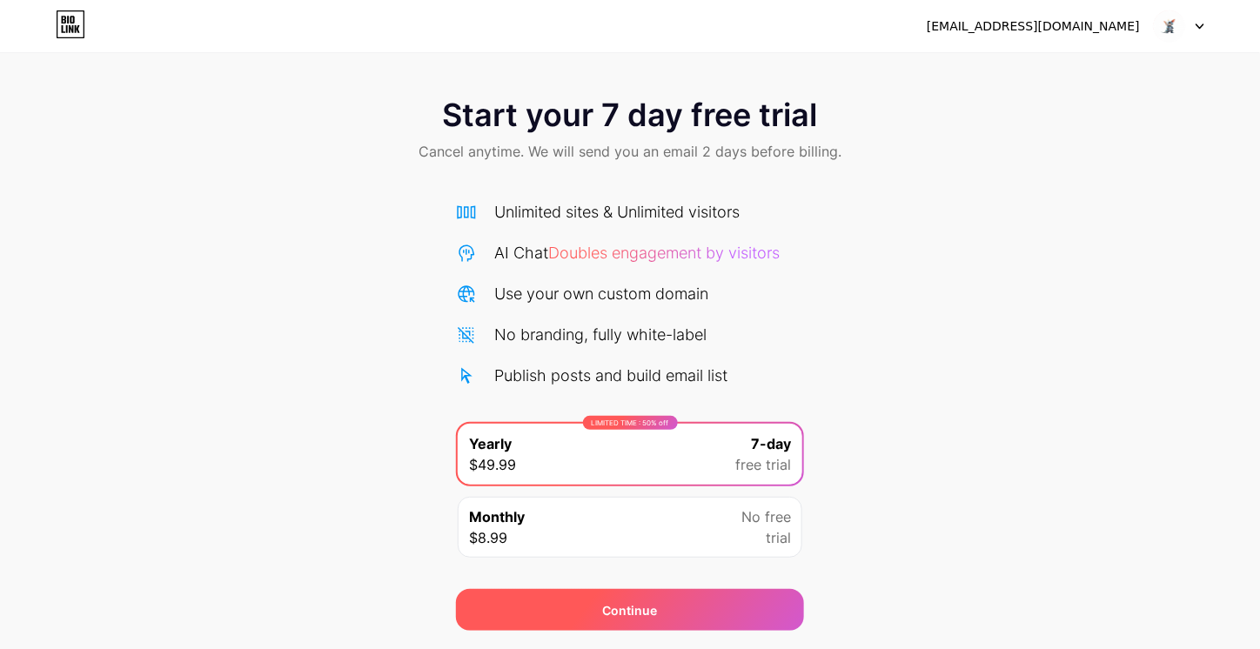
click at [616, 610] on span "Continue" at bounding box center [630, 610] width 55 height 18
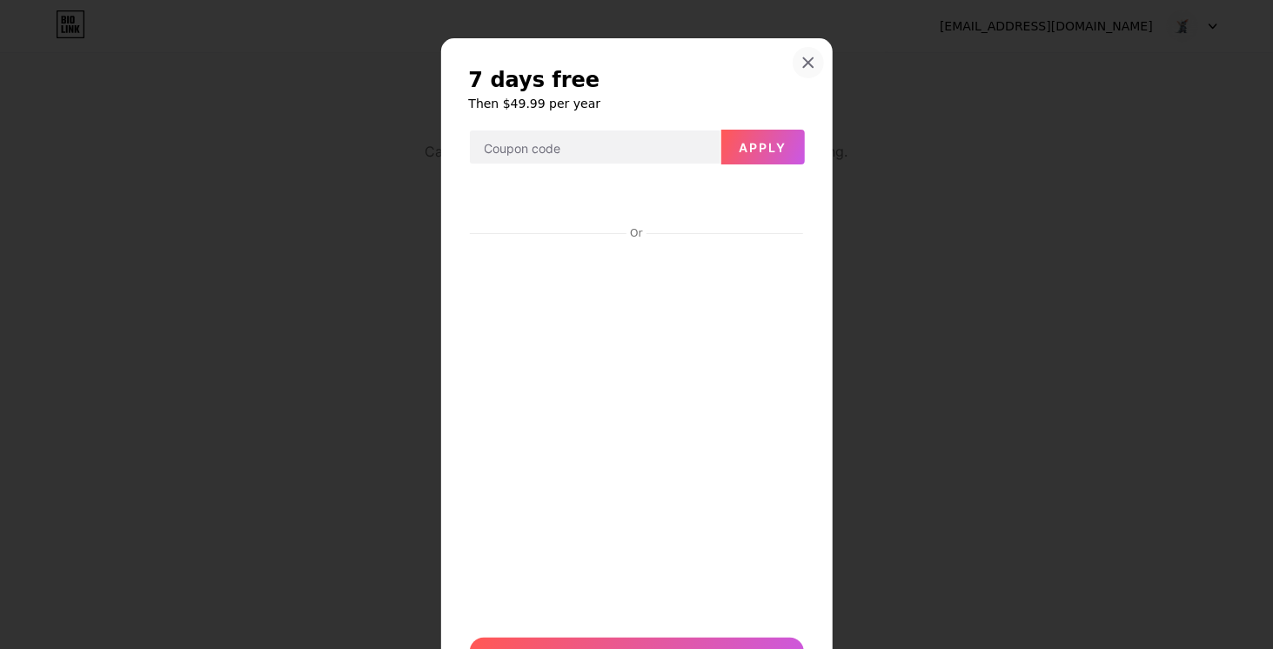
click at [801, 66] on icon at bounding box center [808, 63] width 14 height 14
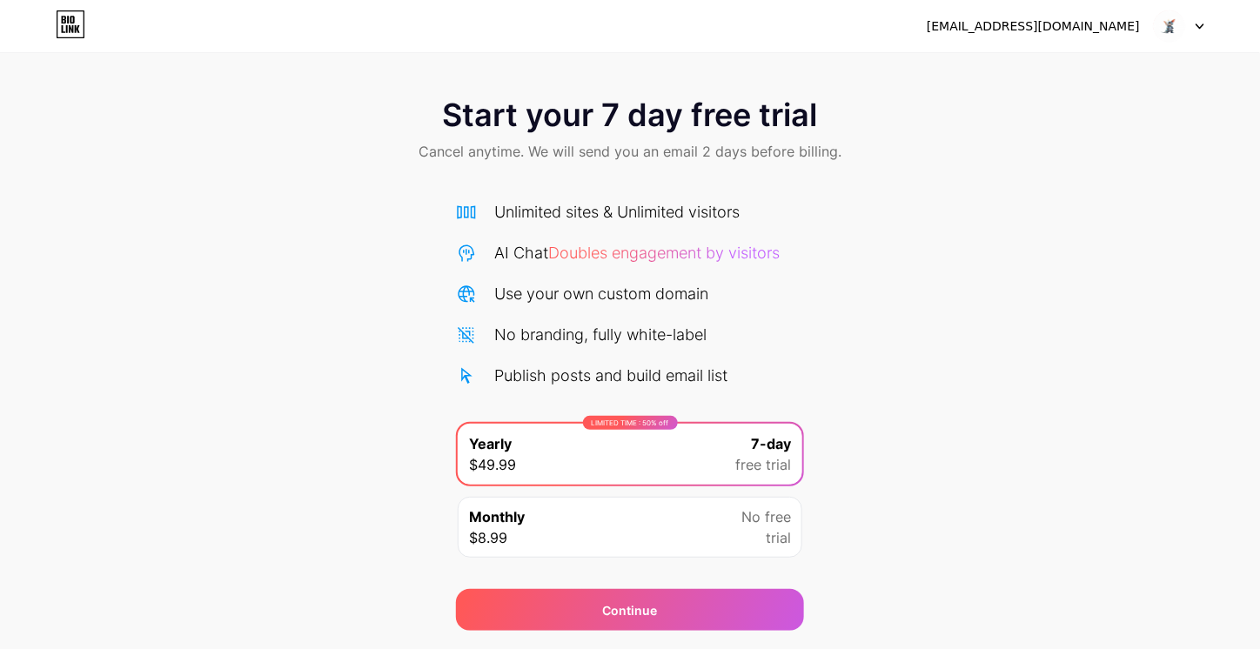
click at [1020, 192] on div "Start your 7 day free trial Cancel anytime. We will send you an email 2 days be…" at bounding box center [630, 355] width 1260 height 551
click at [1188, 27] on div at bounding box center [1178, 25] width 50 height 31
click at [1068, 70] on li "Logout" at bounding box center [1095, 71] width 216 height 47
